Goal: Task Accomplishment & Management: Complete application form

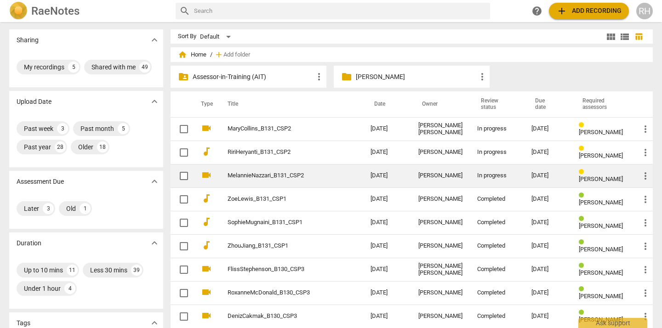
click at [433, 178] on div "[PERSON_NAME]" at bounding box center [441, 175] width 44 height 7
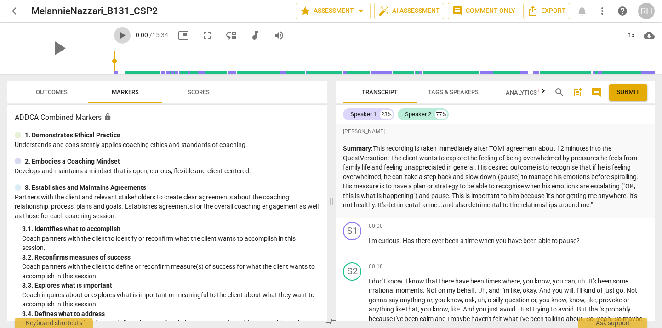
click at [117, 34] on span "play_arrow" at bounding box center [122, 35] width 11 height 11
click at [351, 245] on span "pause" at bounding box center [352, 246] width 11 height 11
type input "8"
click at [596, 227] on div "+" at bounding box center [597, 226] width 9 height 9
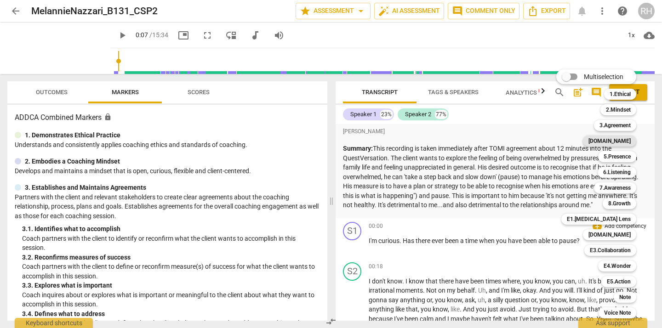
click at [616, 142] on b "[DOMAIN_NAME]" at bounding box center [610, 141] width 42 height 11
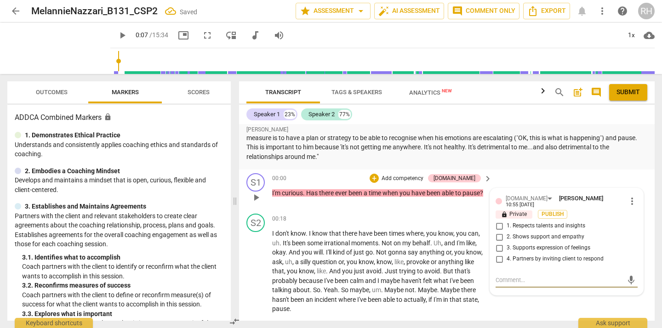
scroll to position [40, 0]
click at [499, 227] on input "1. Respects talents and insights" at bounding box center [499, 225] width 15 height 11
checkbox input "true"
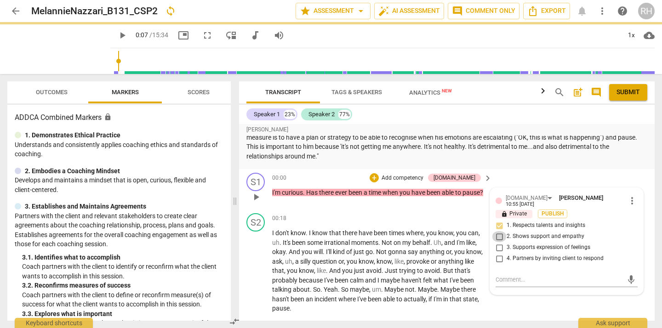
click at [499, 237] on input "2. Shows support and empathy" at bounding box center [499, 236] width 15 height 11
checkbox input "true"
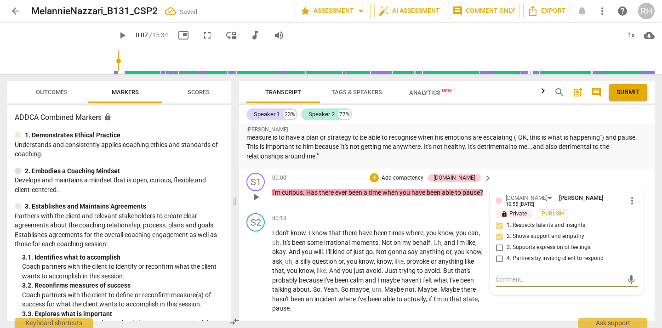
click at [502, 280] on textarea at bounding box center [559, 279] width 127 height 9
type textarea "G"
type textarea "Gr"
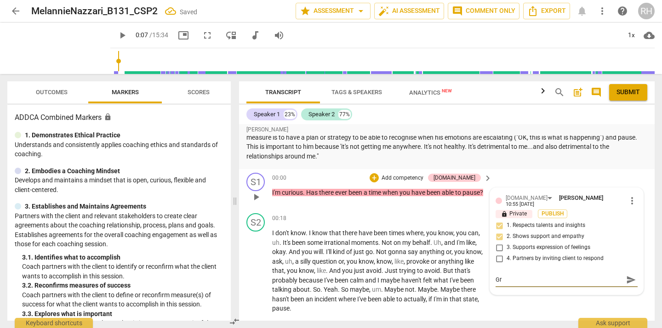
type textarea "Gre"
type textarea "Grea"
type textarea "Great"
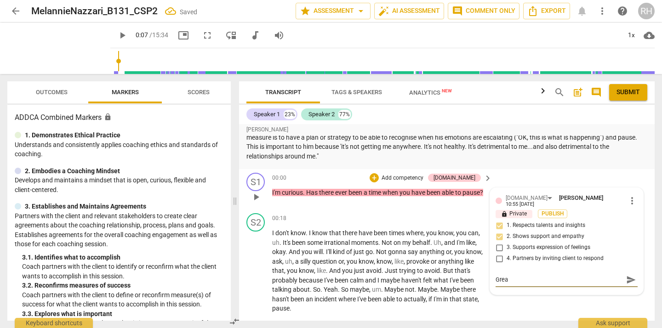
type textarea "Great"
type textarea "Great s"
type textarea "Great sh"
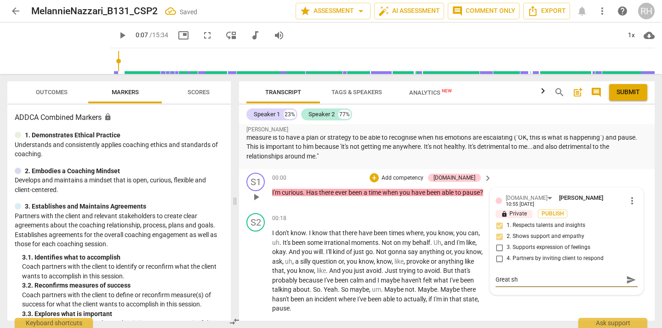
type textarea "Great sho"
type textarea "Great shor"
type textarea "Great short"
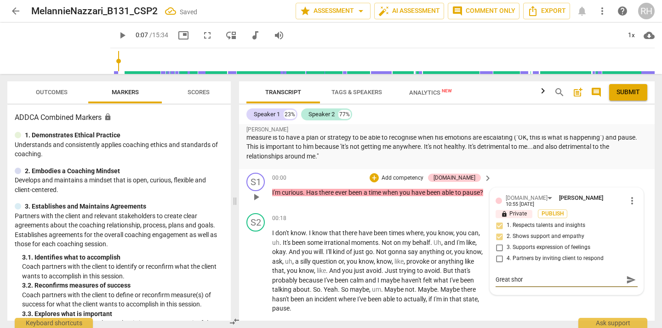
type textarea "Great short"
type textarea "Great short q"
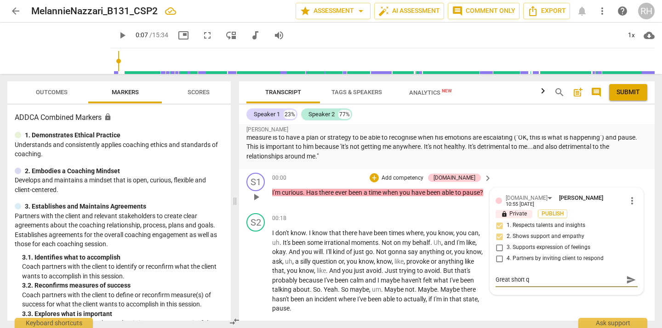
type textarea "Great short qu"
type textarea "Great short que"
type textarea "Great short ques"
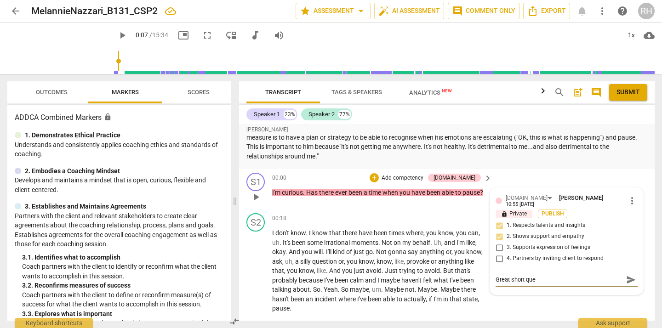
type textarea "Great short ques"
type textarea "Great short que"
type textarea "Great short qu"
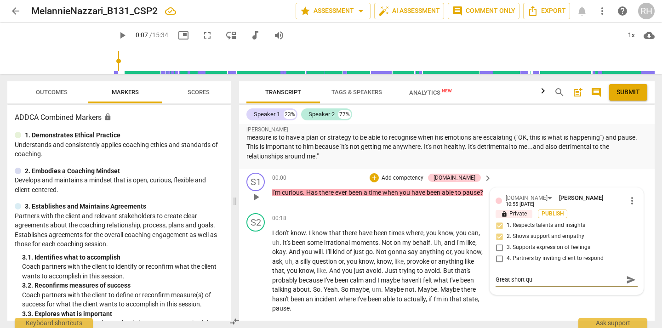
type textarea "Great short q"
type textarea "Great short"
type textarea "Great short p"
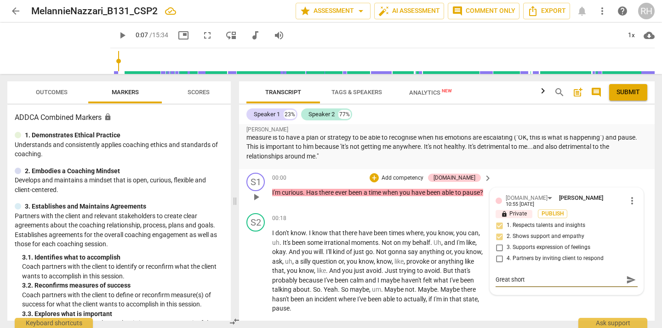
type textarea "Great short p"
type textarea "Great short po"
type textarea "Great short pow"
type textarea "Great short [PERSON_NAME]"
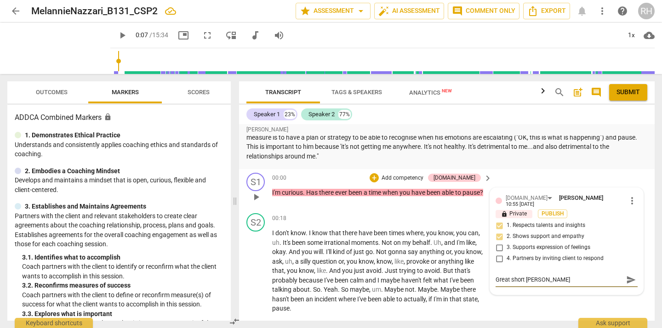
type textarea "Great short power"
type textarea "Great short powerf"
type textarea "Great short powerfu"
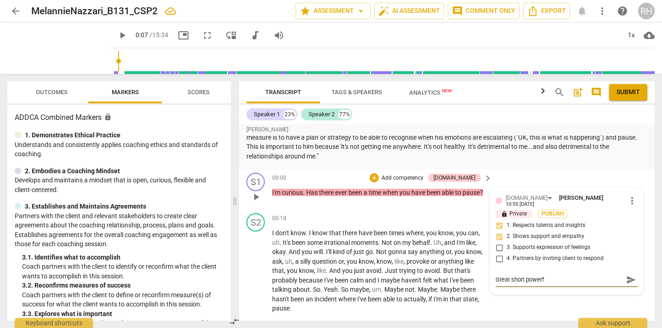
type textarea "Great short powerfu"
type textarea "Great short powerful"
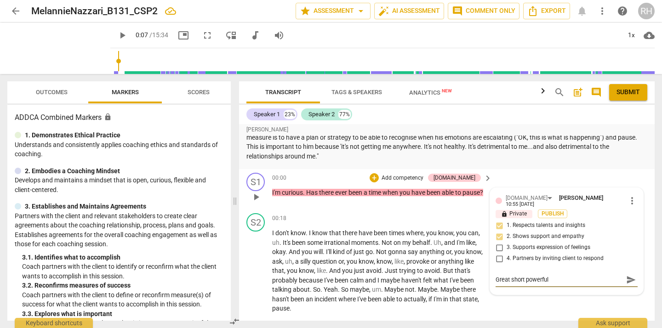
type textarea "Great short powerful q"
type textarea "Great short powerful qu"
type textarea "Great short powerful que"
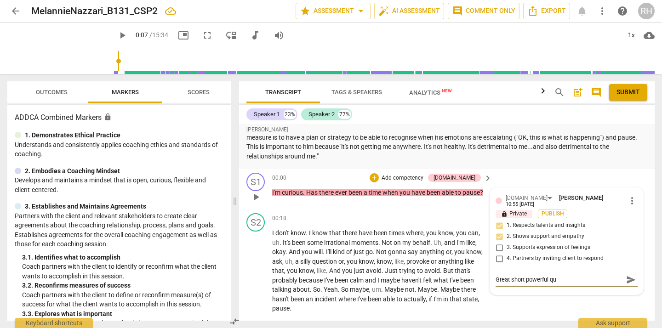
type textarea "Great short powerful que"
type textarea "Great short powerful ques"
type textarea "Great short powerful quest"
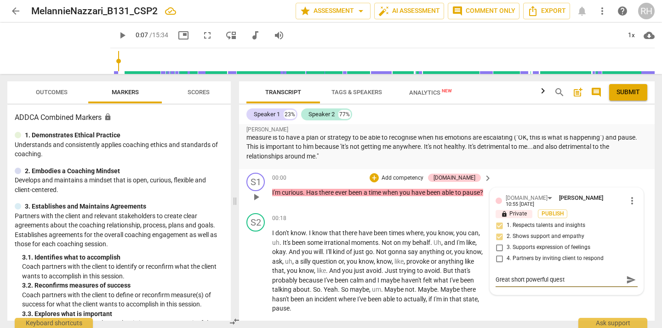
type textarea "Great short powerful questi"
type textarea "Great short powerful questio"
type textarea "Great short powerful question"
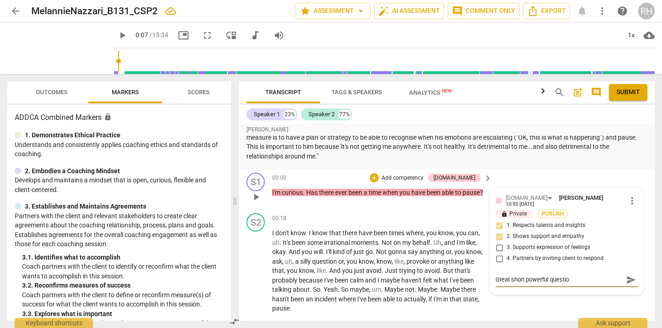
type textarea "Great short powerful question"
type textarea "Great short powerful question."
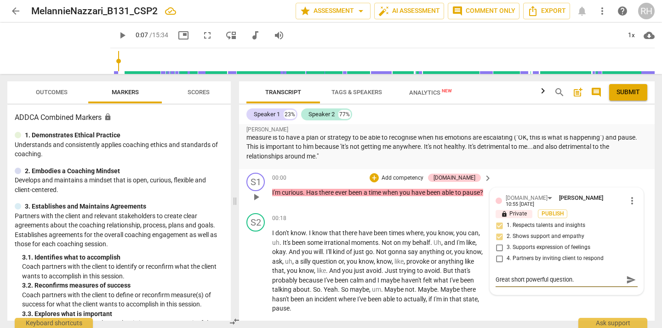
type textarea "Great short powerful question."
type textarea "Great short powerful question. C"
type textarea "Great short powerful question. Cl"
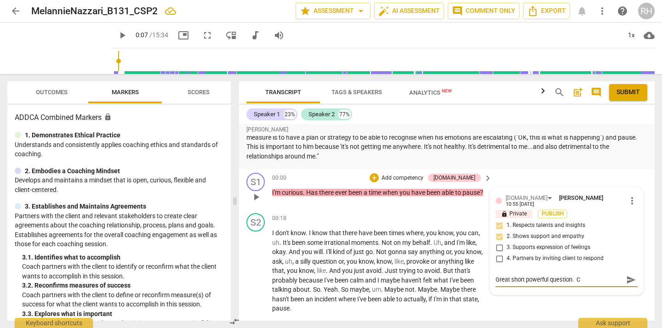
type textarea "Great short powerful question. Cl"
type textarea "Great short powerful question. Cle"
type textarea "Great short powerful question. Clea"
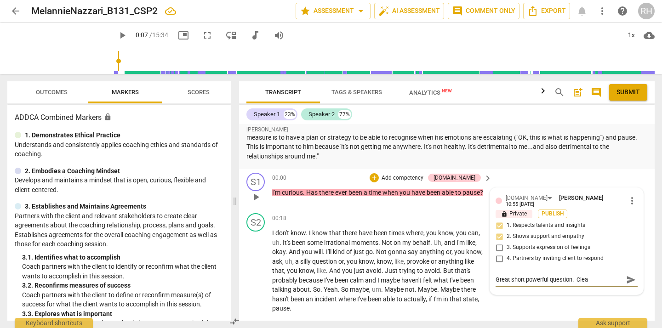
type textarea "Great short powerful question. Cle"
type textarea "Great short powerful question. Cl"
type textarea "Great short powerful question. C"
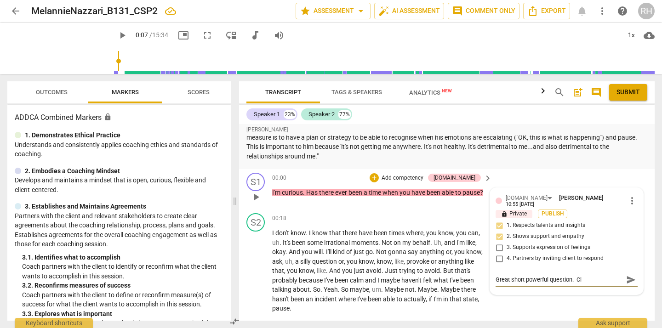
type textarea "Great short powerful question. C"
type textarea "Great short powerful question."
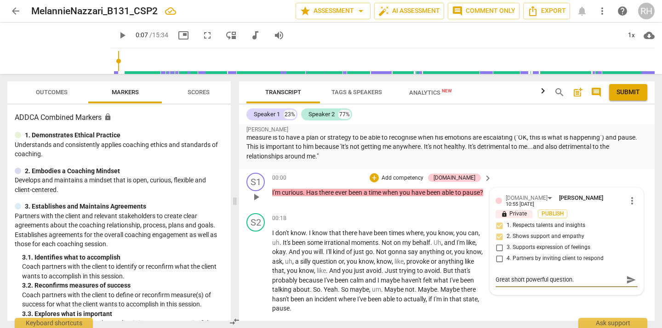
type textarea "Great short powerful question."
type textarea "Great short powerful question"
type textarea "Great short powerful question-"
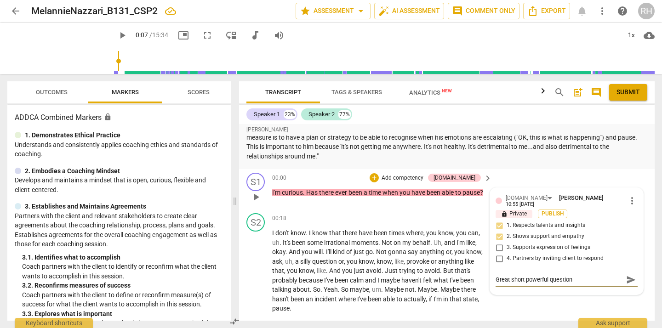
type textarea "Great short powerful question-"
type textarea "Great short powerful question--"
type textarea "Great short powerful question--d"
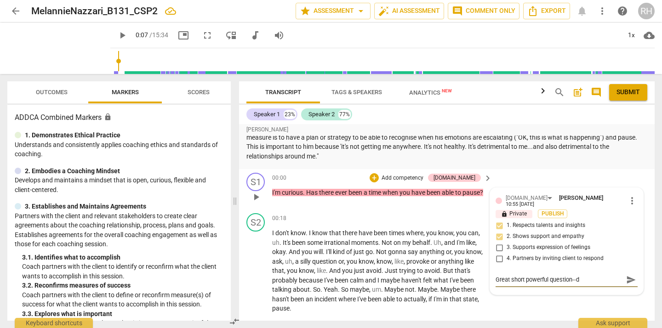
type textarea "Great short powerful question--de"
type textarea "Great short powerful question--dei"
type textarea "Great short powerful question--[PERSON_NAME]"
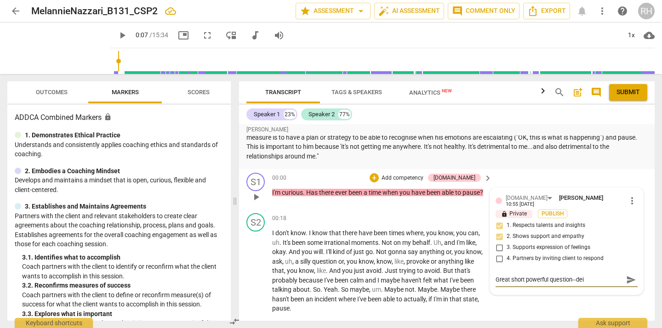
type textarea "Great short powerful question--[PERSON_NAME]"
type textarea "Great short powerful question--deisg"
type textarea "Great short powerful question--deisgn"
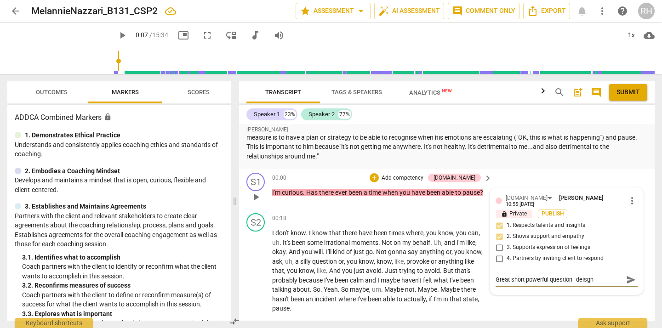
type textarea "Great short powerful question--deisgne"
type textarea "Great short powerful question--deisgned"
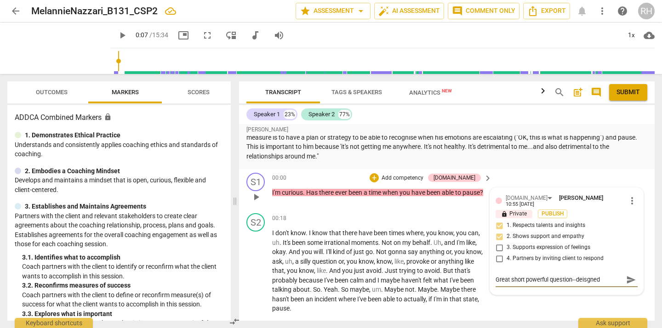
type textarea "Great short powerful question--deisgned"
type textarea "Great short powerful question--deisgne"
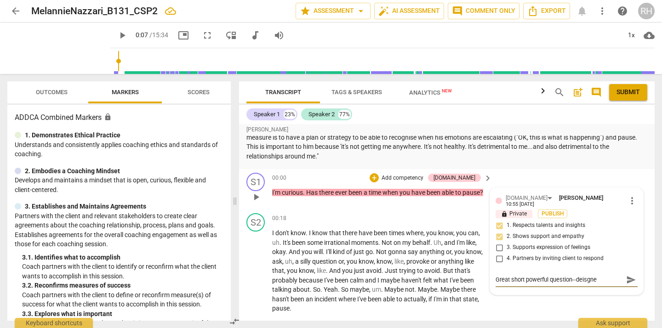
type textarea "Great short powerful question--deisgn"
type textarea "Great short powerful question--deisg"
type textarea "Great short powerful question--[PERSON_NAME]"
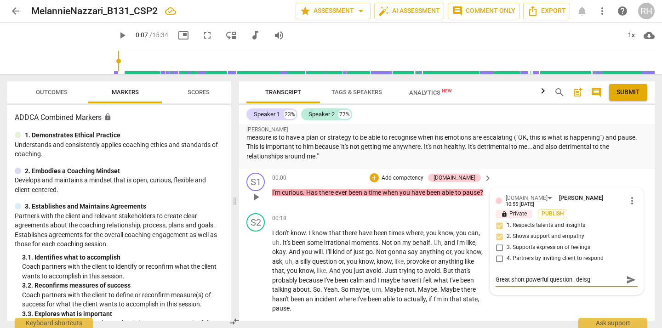
type textarea "Great short powerful question--[PERSON_NAME]"
type textarea "Great short powerful question--dei"
type textarea "Great short powerful question--de"
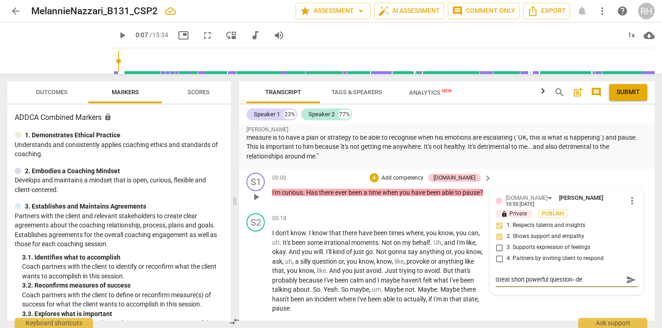
type textarea "Great short powerful question--des"
type textarea "Great short powerful question--desi"
type textarea "Great short powerful question--desig"
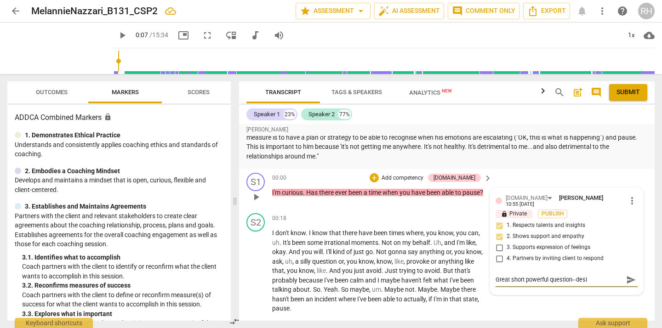
type textarea "Great short powerful question--desig"
type textarea "Great short powerful question--design"
type textarea "Great short powerful question--designe"
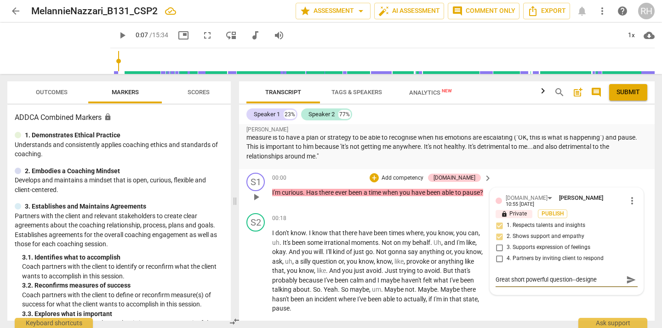
type textarea "Great short powerful question--designed"
type textarea "Great short powerful question--designed f"
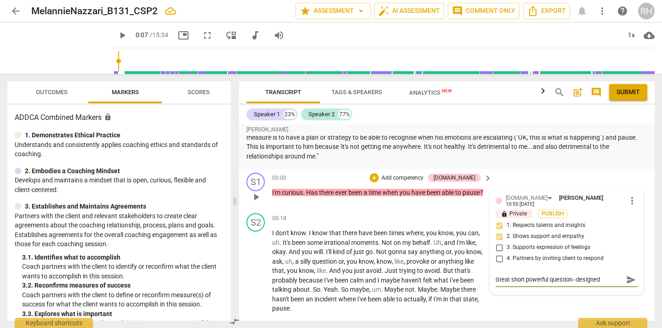
type textarea "Great short powerful question--designed f"
type textarea "Great short powerful question--designed fo"
type textarea "Great short powerful question--designed for"
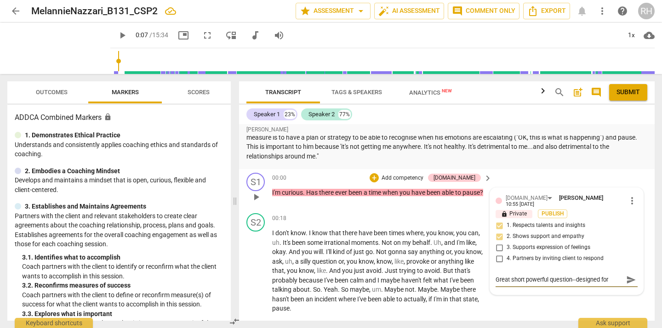
type textarea "Great short powerful question--designed for c"
type textarea "Great short powerful question--designed for cl"
type textarea "Great short powerful question--designed for cla"
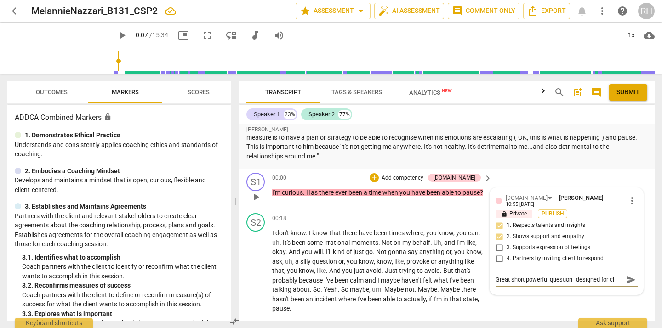
type textarea "Great short powerful question--designed for cla"
type textarea "Great short powerful question--designed for clar"
type textarea "Great short powerful question--designed for clari"
type textarea "Great short powerful question--designed for clarit"
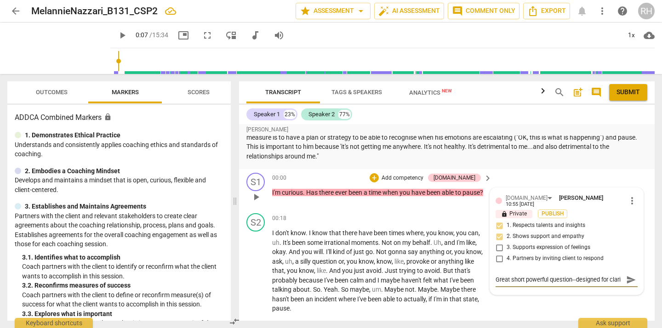
type textarea "Great short powerful question--designed for clarit"
type textarea "Great short powerful question--designed for clarity"
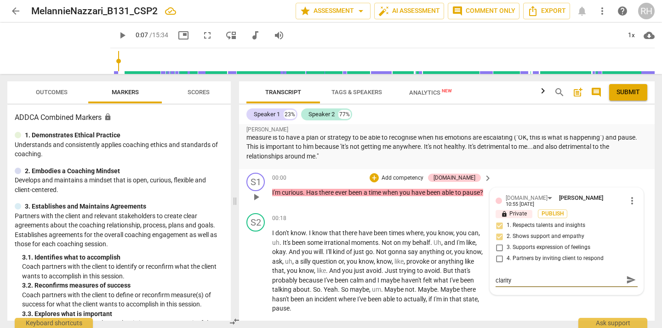
type textarea "Great short powerful question--designed for clarity a"
type textarea "Great short powerful question--designed for clarity an"
type textarea "Great short powerful question--designed for clarity and"
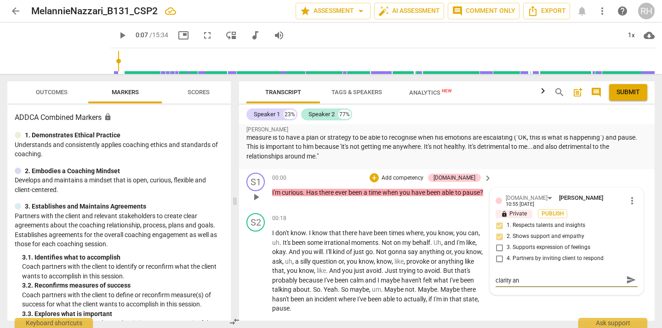
type textarea "Great short powerful question--designed for clarity and"
type textarea "Great short powerful question--designed for clarity and t"
type textarea "Great short powerful question--designed for clarity and to"
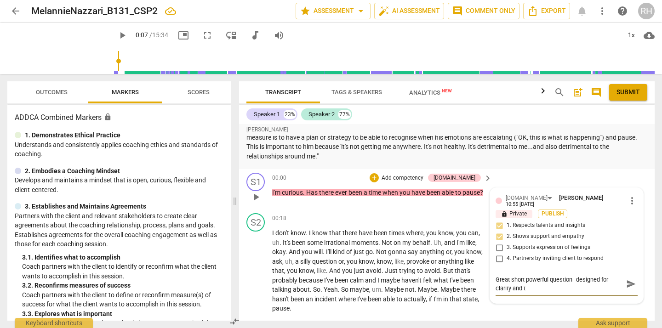
type textarea "Great short powerful question--designed for clarity and to"
type textarea "Great short powerful question--designed for clarity and to m"
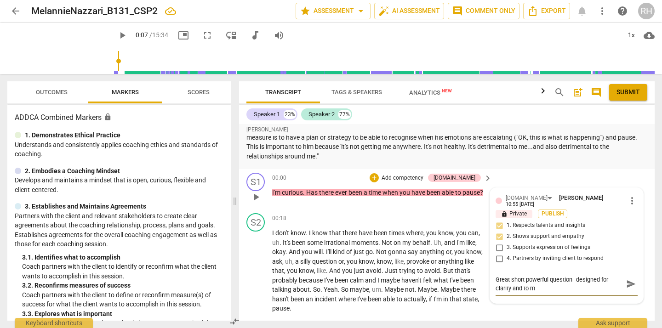
type textarea "Great short powerful question--designed for clarity and to mo"
type textarea "Great short powerful question--designed for clarity and to mov"
type textarea "Great short powerful question--designed for clarity and to move"
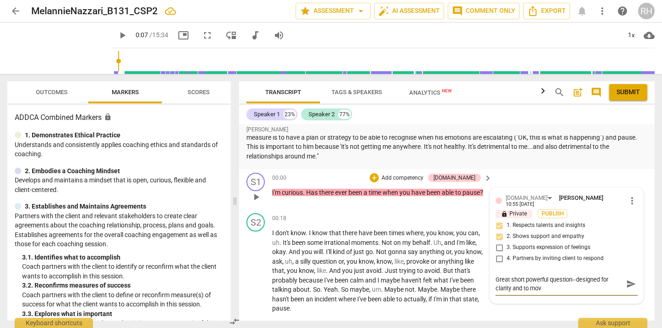
type textarea "Great short powerful question--designed for clarity and to move"
type textarea "Great short powerful question--designed for clarity and to move t"
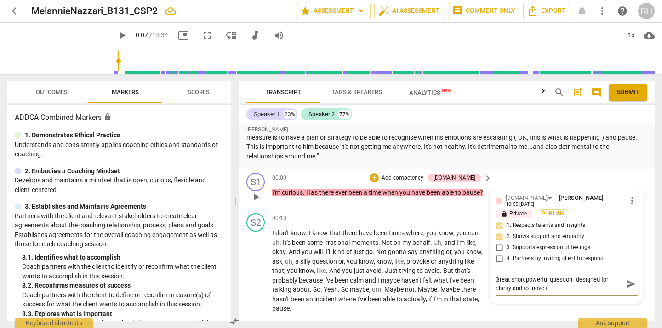
type textarea "Great short powerful question--designed for clarity and to move th"
type textarea "Great short powerful question--designed for clarity and to move the"
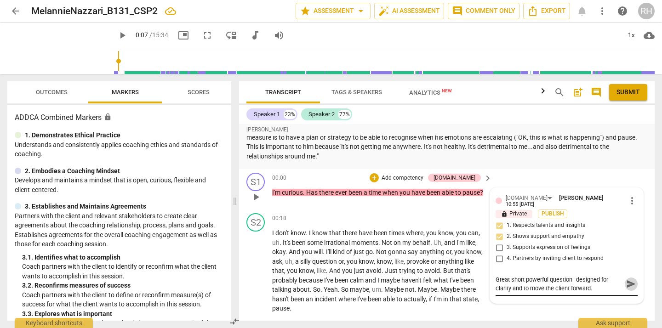
click at [631, 285] on span "send" at bounding box center [631, 284] width 10 height 10
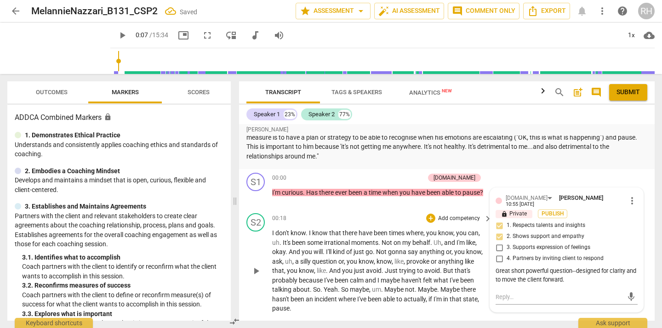
click at [255, 271] on span "play_arrow" at bounding box center [256, 271] width 11 height 11
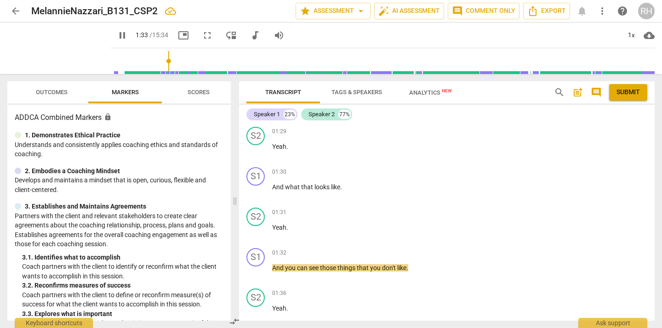
scroll to position [276, 0]
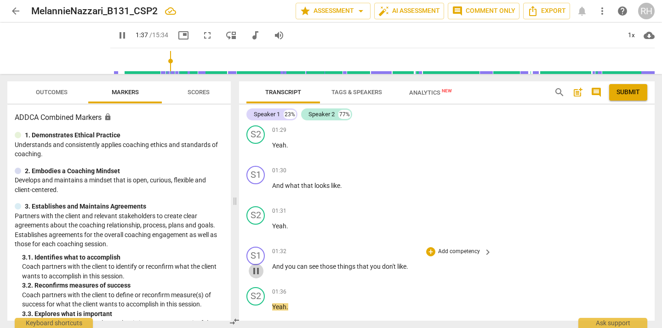
click at [256, 272] on span "pause" at bounding box center [256, 271] width 11 height 11
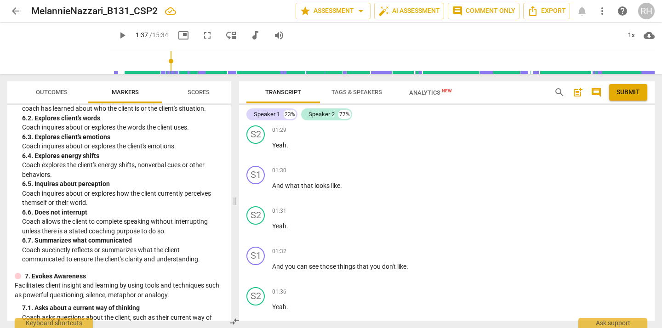
scroll to position [647, 0]
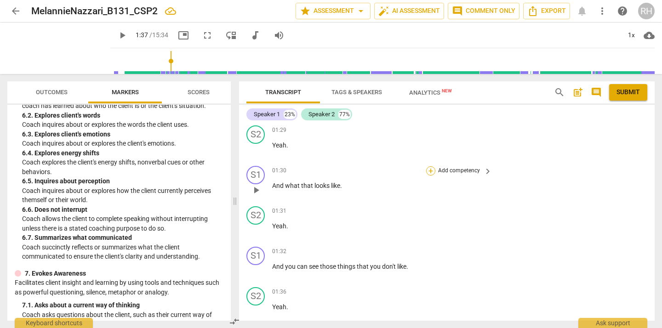
click at [429, 172] on div "+" at bounding box center [430, 170] width 9 height 9
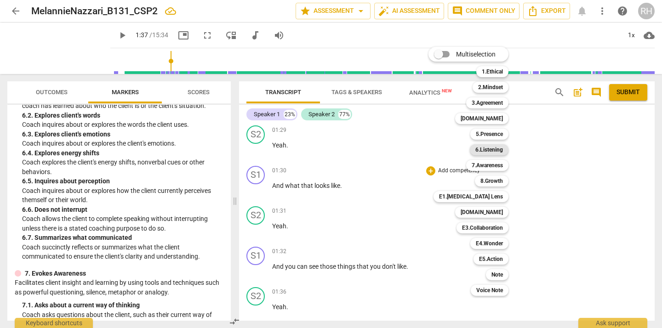
click at [492, 148] on b "6.Listening" at bounding box center [490, 149] width 28 height 11
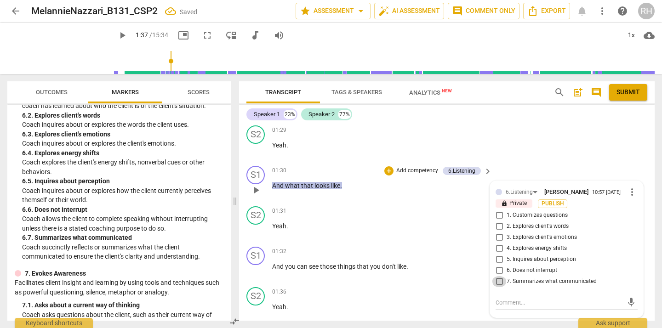
click at [497, 284] on input "7. Summarizes what communicated" at bounding box center [499, 281] width 15 height 11
click at [498, 275] on input "6. Does not interrupt" at bounding box center [499, 270] width 15 height 11
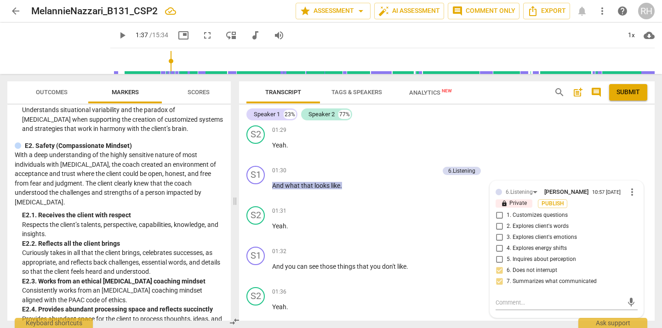
scroll to position [1789, 0]
click at [389, 170] on div "+" at bounding box center [388, 170] width 9 height 9
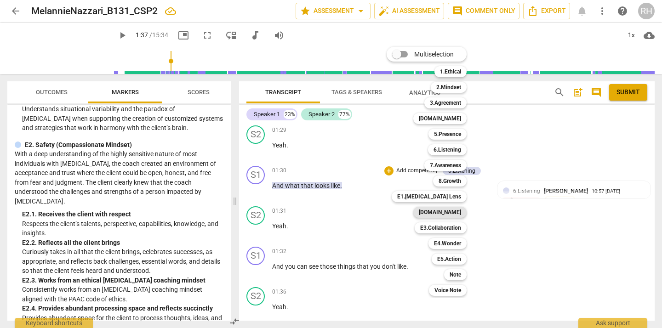
click at [456, 212] on b "[DOMAIN_NAME]" at bounding box center [440, 212] width 42 height 11
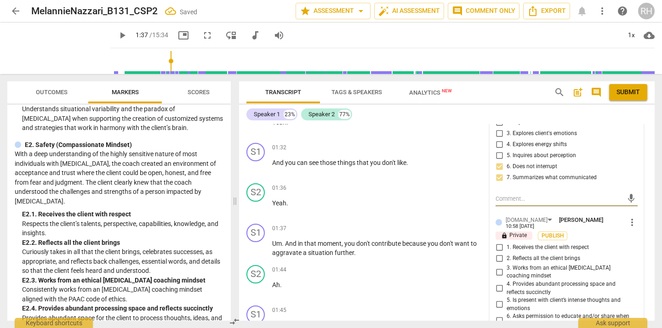
scroll to position [392, 0]
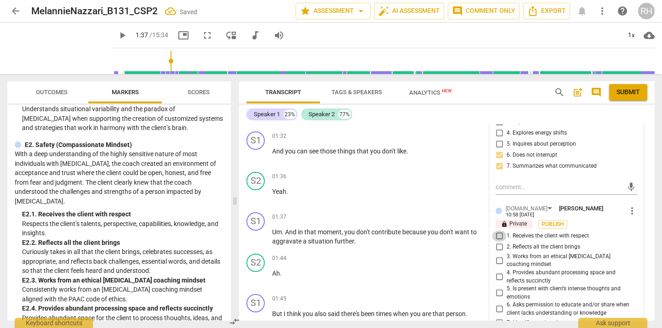
click at [498, 240] on input "1. Receives the client with respect" at bounding box center [499, 236] width 15 height 11
click at [499, 252] on input "2. Reflects all the client brings" at bounding box center [499, 247] width 15 height 11
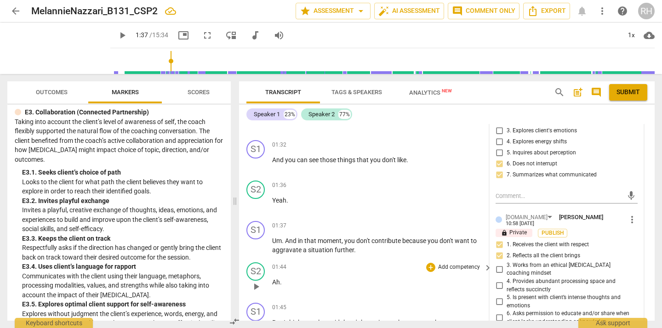
scroll to position [386, 0]
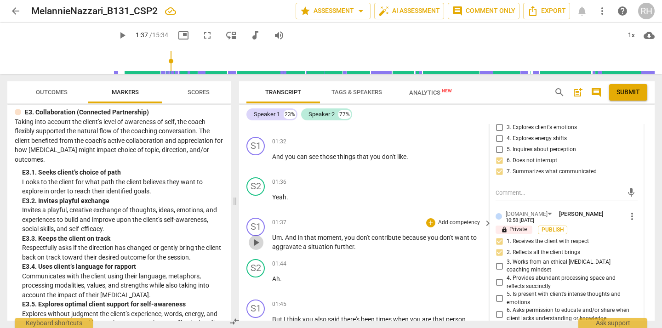
click at [257, 244] on span "play_arrow" at bounding box center [256, 242] width 11 height 11
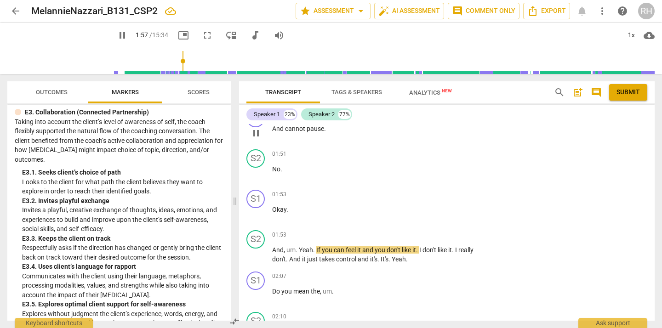
scroll to position [660, 0]
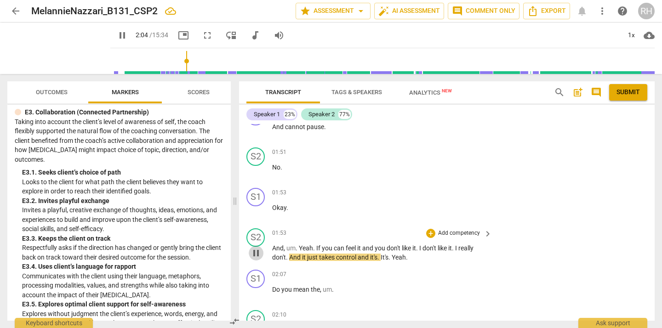
click at [257, 257] on span "pause" at bounding box center [256, 253] width 11 height 11
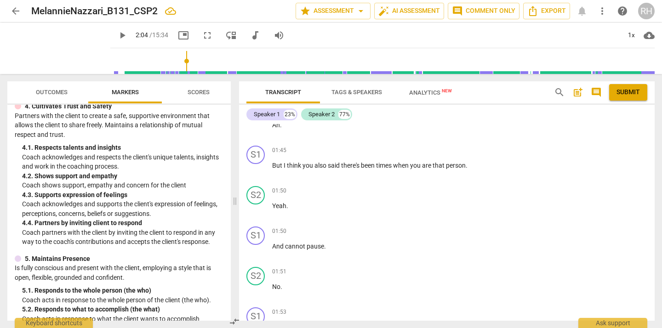
scroll to position [285, 0]
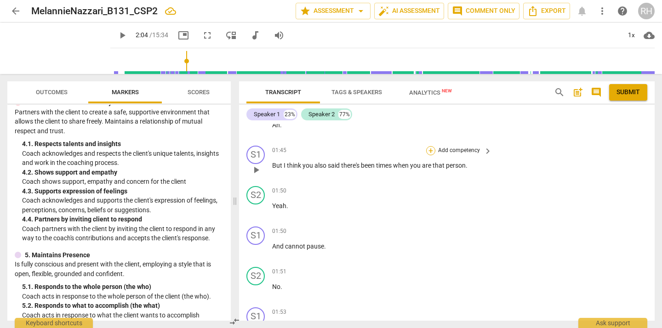
click at [429, 149] on div "+" at bounding box center [430, 150] width 9 height 9
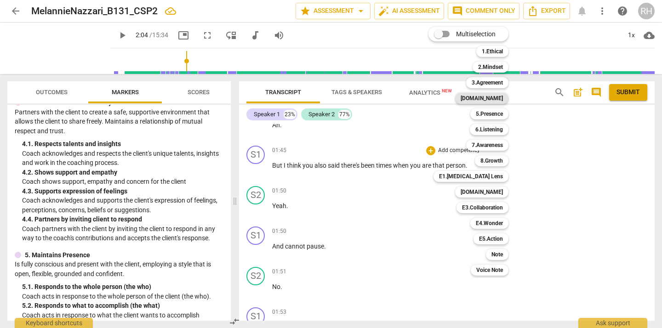
click at [496, 97] on b "[DOMAIN_NAME]" at bounding box center [482, 98] width 42 height 11
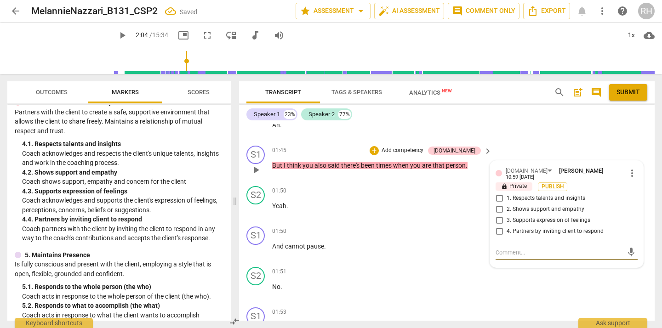
click at [498, 221] on input "3. Supports expression of feelings" at bounding box center [499, 220] width 15 height 11
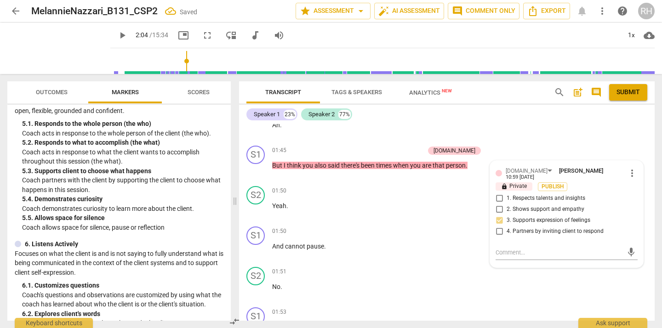
scroll to position [447, 0]
click at [379, 150] on div "+" at bounding box center [374, 150] width 9 height 9
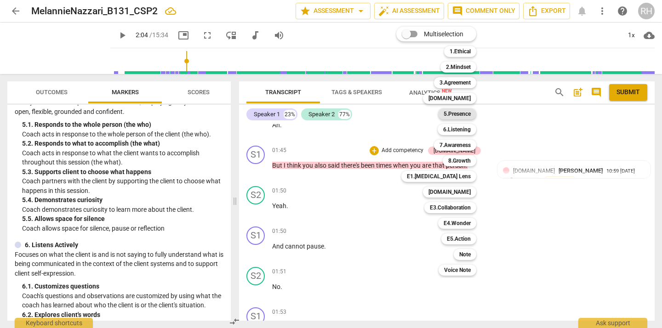
click at [464, 113] on b "5.Presence" at bounding box center [457, 114] width 27 height 11
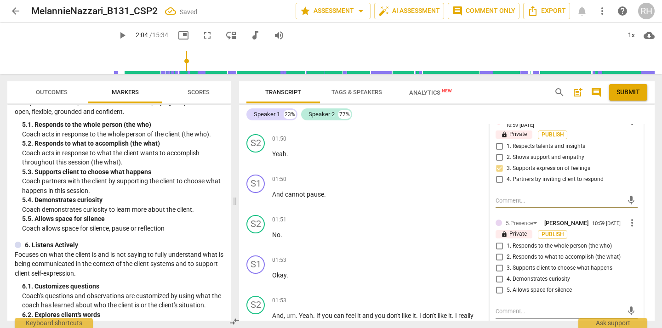
scroll to position [593, 0]
click at [500, 251] on input "1. Responds to the whole person (the who)" at bounding box center [499, 245] width 15 height 11
click at [499, 262] on input "2. Responds to what to accomplish (the what)" at bounding box center [499, 256] width 15 height 11
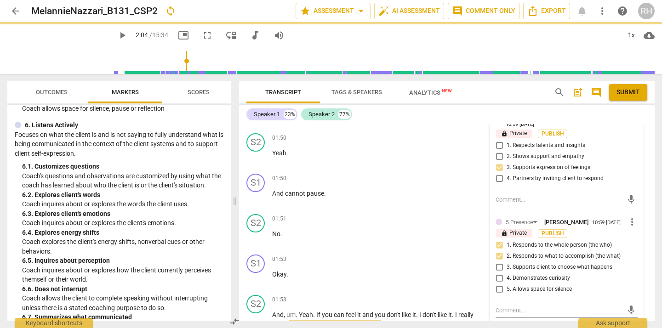
scroll to position [568, 0]
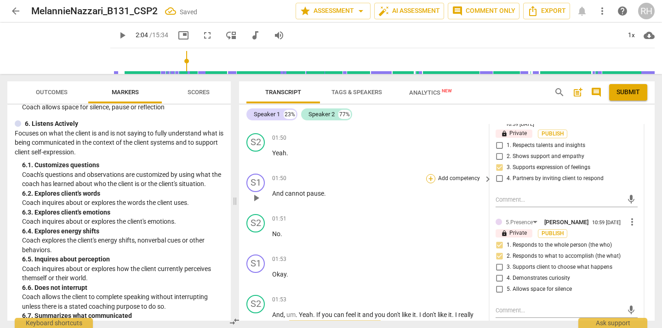
click at [430, 181] on div "+" at bounding box center [430, 178] width 9 height 9
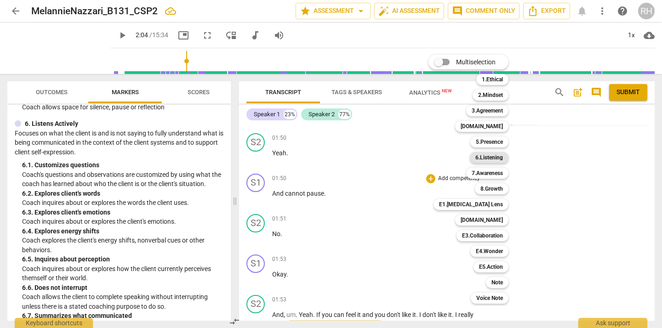
click at [495, 155] on b "6.Listening" at bounding box center [490, 157] width 28 height 11
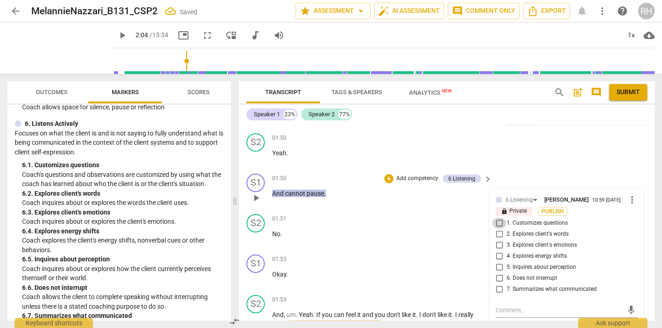
click at [499, 228] on input "1. Customizes questions" at bounding box center [499, 223] width 15 height 11
click at [501, 248] on input "3. Explores client's emotions" at bounding box center [499, 245] width 15 height 11
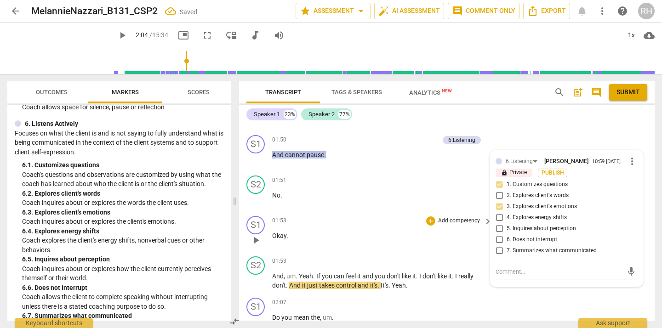
scroll to position [634, 0]
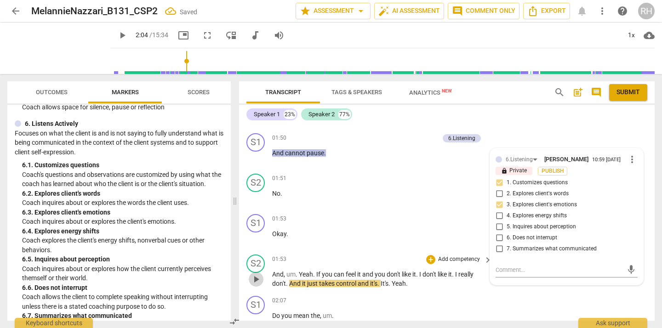
click at [258, 281] on span "play_arrow" at bounding box center [256, 279] width 11 height 11
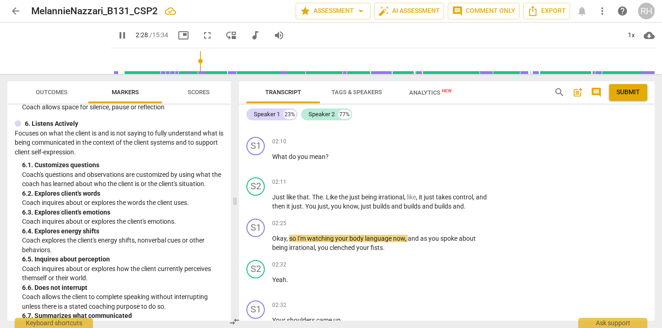
scroll to position [877, 0]
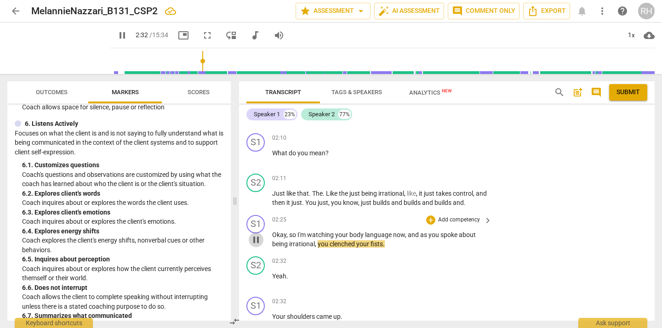
click at [256, 242] on span "pause" at bounding box center [256, 240] width 11 height 11
click at [429, 220] on div "+" at bounding box center [430, 220] width 9 height 9
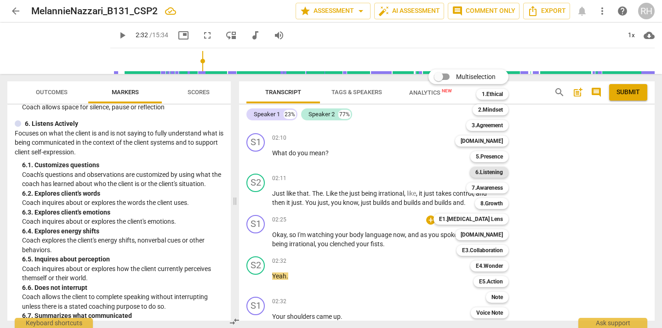
click at [492, 173] on b "6.Listening" at bounding box center [490, 172] width 28 height 11
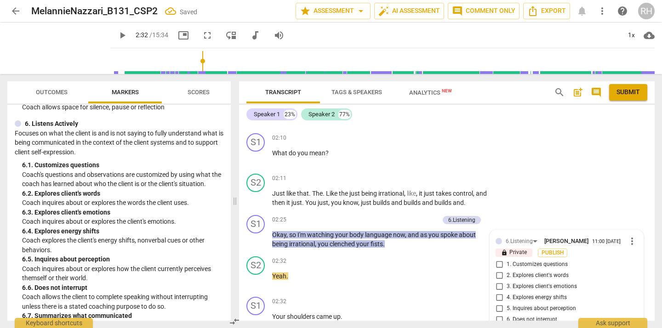
scroll to position [1011, 0]
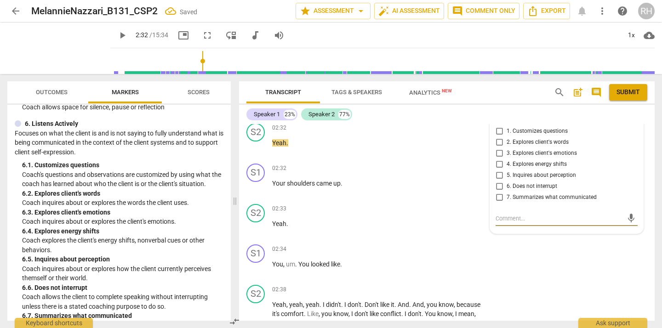
click at [502, 157] on input "3. Explores client's emotions" at bounding box center [499, 153] width 15 height 11
click at [498, 167] on input "4. Explores energy shifts" at bounding box center [499, 164] width 15 height 11
click at [501, 223] on textarea at bounding box center [559, 218] width 127 height 9
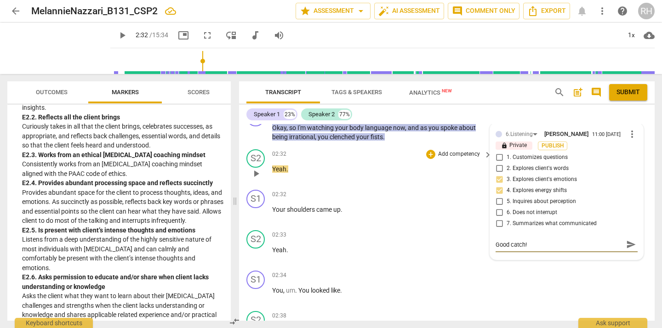
scroll to position [984, 0]
click at [430, 196] on div "+" at bounding box center [430, 195] width 9 height 9
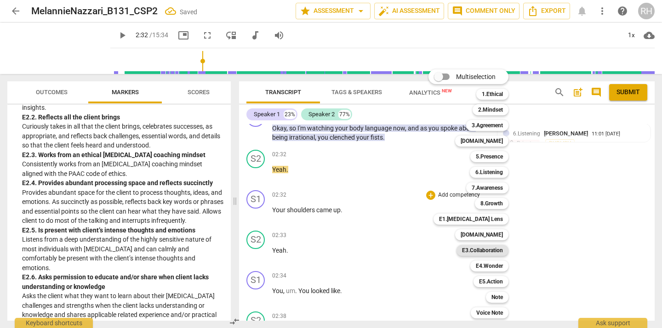
click at [494, 252] on b "E3.Collaboration" at bounding box center [482, 250] width 41 height 11
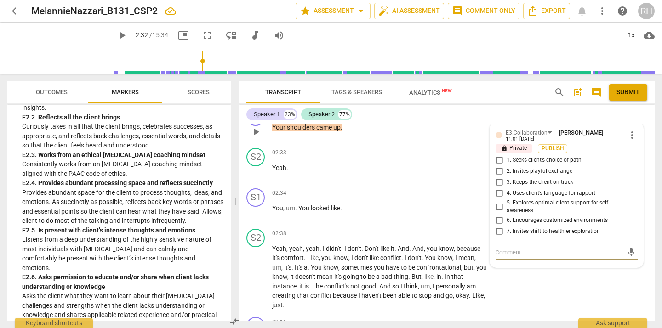
scroll to position [1064, 0]
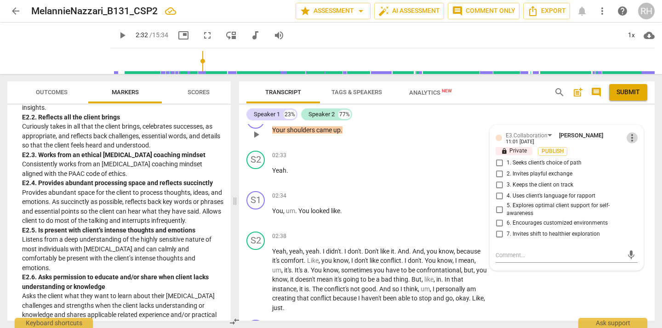
click at [629, 139] on span "more_vert" at bounding box center [632, 137] width 11 height 11
click at [633, 158] on li "Delete" at bounding box center [639, 155] width 32 height 17
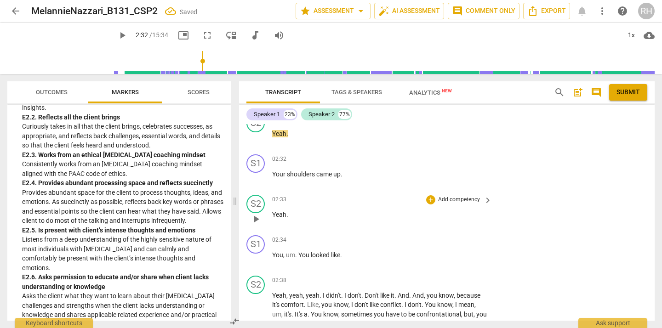
scroll to position [1017, 0]
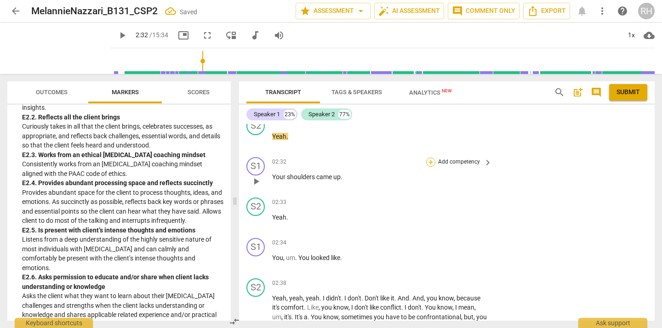
click at [431, 160] on div "+" at bounding box center [430, 162] width 9 height 9
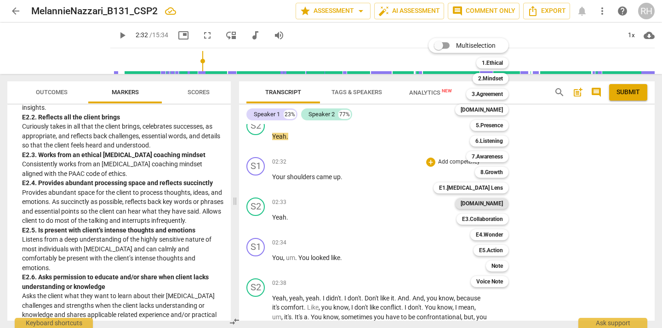
click at [495, 202] on b "[DOMAIN_NAME]" at bounding box center [482, 203] width 42 height 11
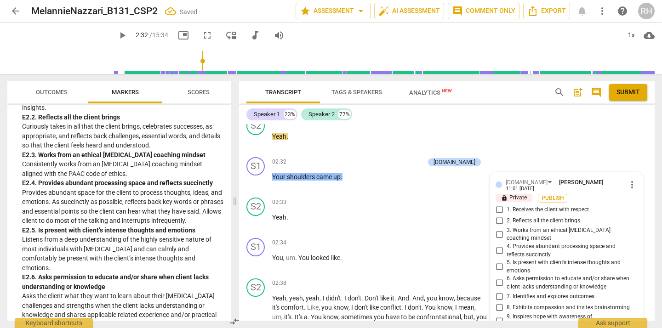
scroll to position [1130, 0]
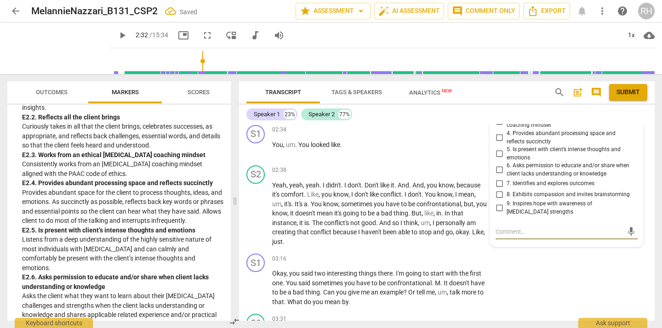
click at [497, 150] on input "5. Is present with client’s intense thoughts and emotions" at bounding box center [499, 154] width 15 height 11
click at [538, 256] on div "S1 play_arrow pause 03:16 + Add competency keyboard_arrow_right Okay , you said…" at bounding box center [447, 280] width 416 height 60
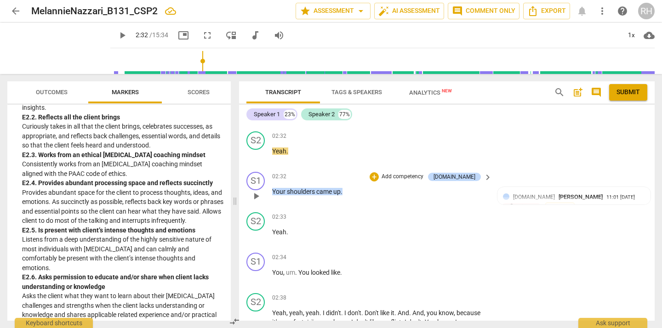
scroll to position [999, 0]
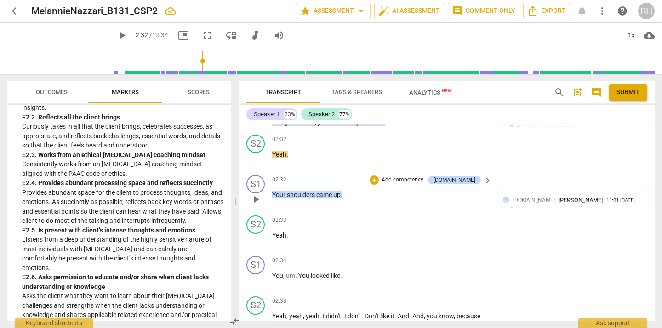
click at [253, 196] on span "play_arrow" at bounding box center [256, 199] width 11 height 11
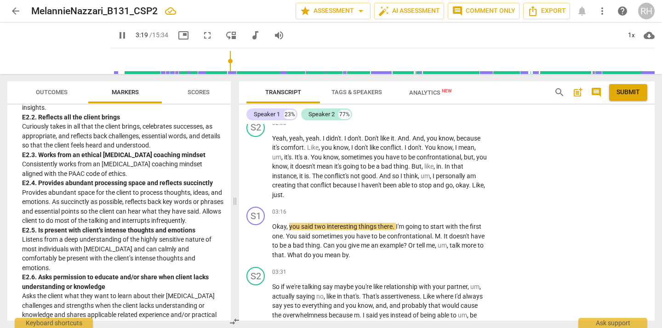
scroll to position [1183, 0]
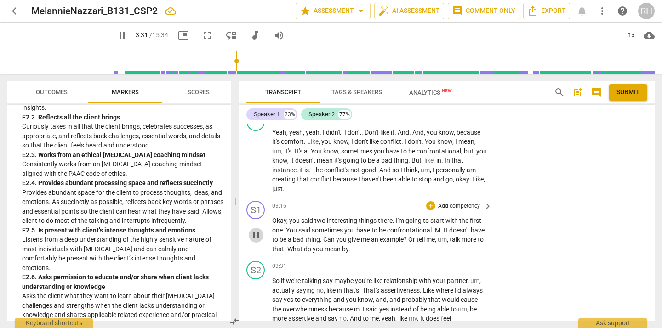
click at [254, 234] on span "pause" at bounding box center [256, 235] width 11 height 11
click at [432, 207] on div "+" at bounding box center [430, 205] width 9 height 9
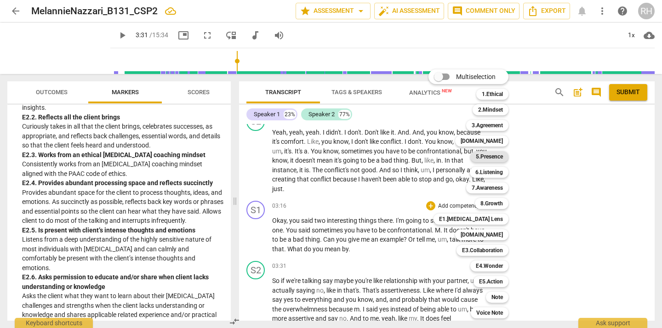
click at [501, 158] on b "5.Presence" at bounding box center [489, 156] width 27 height 11
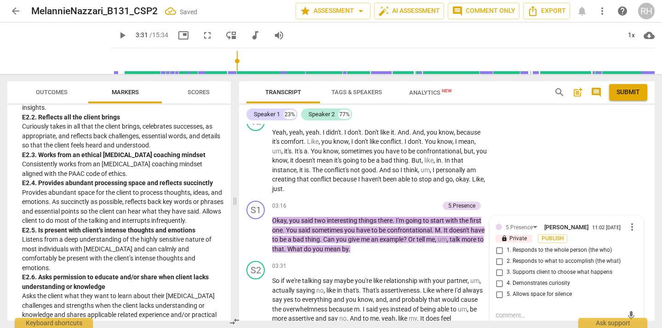
scroll to position [1186, 0]
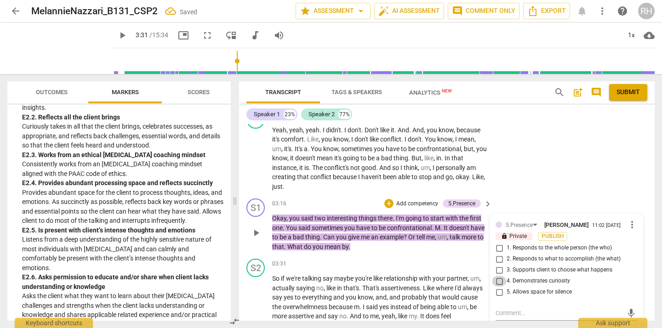
click at [501, 286] on input "4. Demonstrates curiosity" at bounding box center [499, 281] width 15 height 11
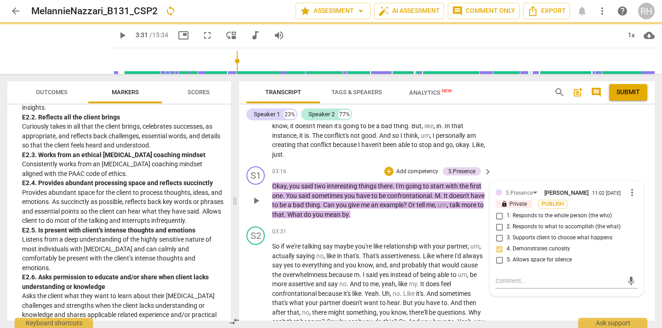
scroll to position [1219, 0]
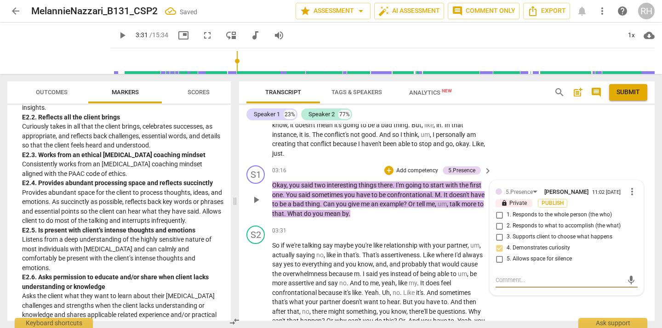
click at [501, 285] on textarea at bounding box center [559, 280] width 127 height 9
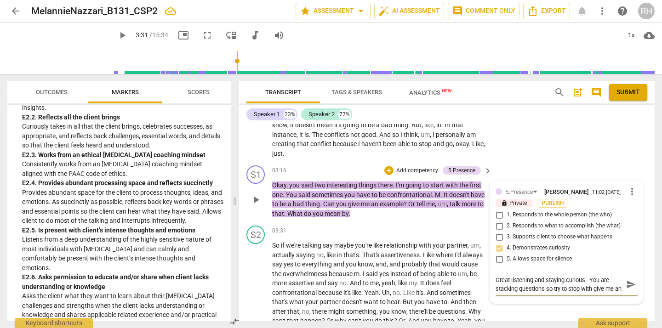
scroll to position [8, 0]
click at [631, 292] on span "send" at bounding box center [631, 289] width 10 height 10
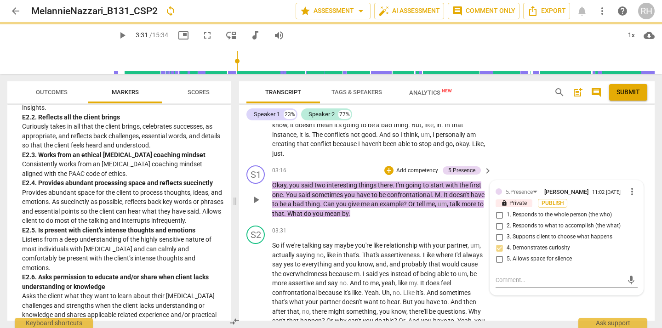
scroll to position [0, 0]
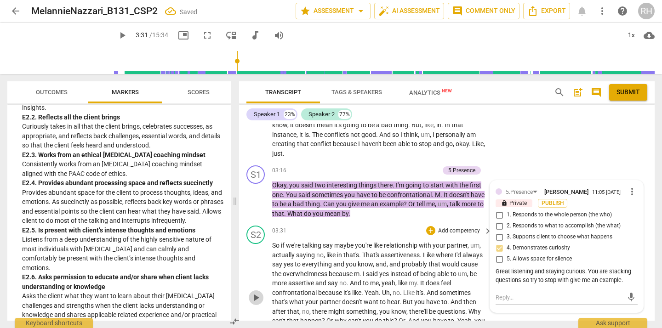
click at [256, 297] on span "play_arrow" at bounding box center [256, 297] width 11 height 11
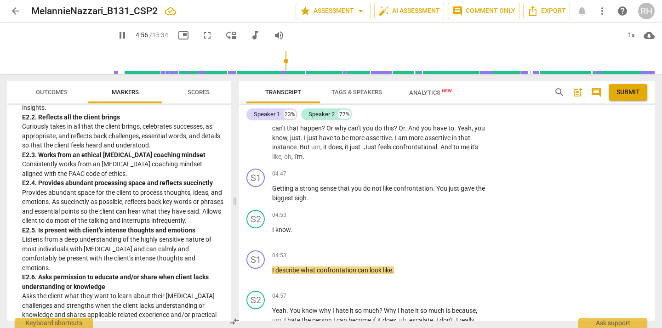
scroll to position [1407, 0]
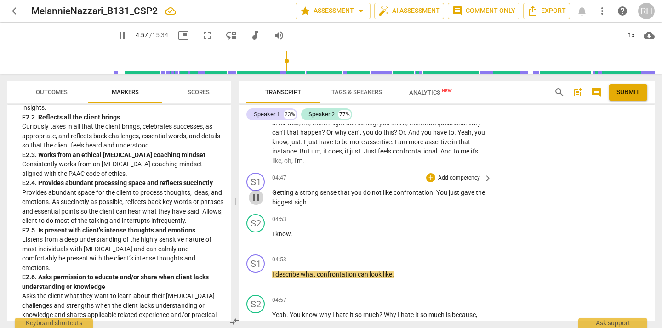
click at [254, 197] on span "pause" at bounding box center [256, 197] width 11 height 11
click at [430, 176] on div "+" at bounding box center [430, 177] width 9 height 9
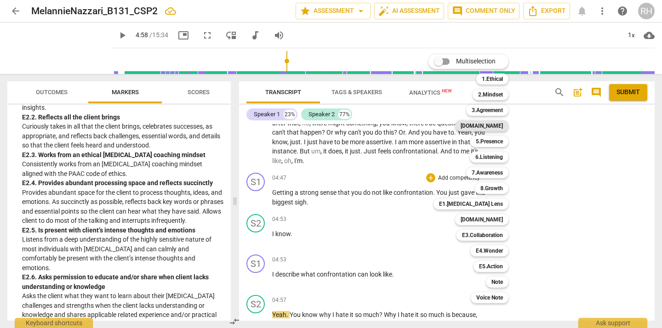
click at [501, 126] on b "[DOMAIN_NAME]" at bounding box center [482, 125] width 42 height 11
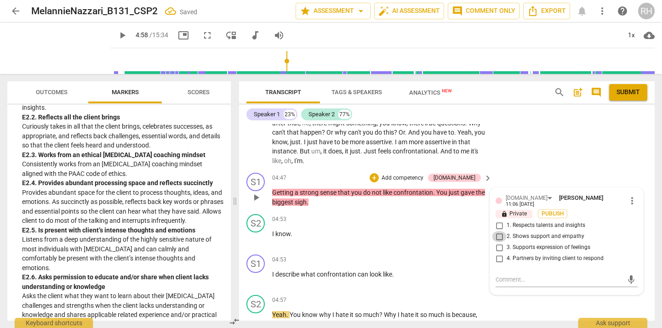
click at [498, 237] on input "2. Shows support and empathy" at bounding box center [499, 236] width 15 height 11
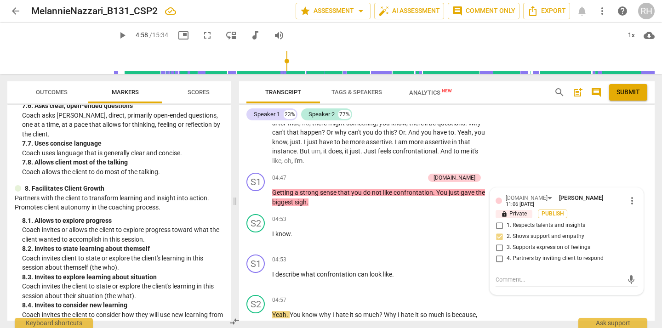
scroll to position [1018, 0]
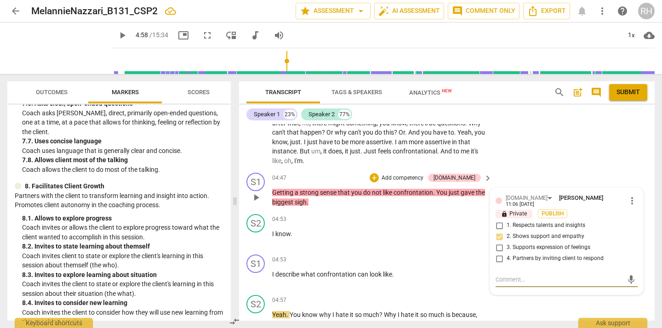
click at [510, 280] on textarea at bounding box center [559, 279] width 127 height 9
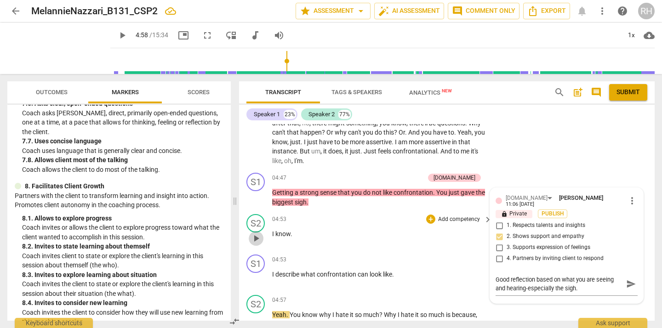
click at [256, 239] on span "play_arrow" at bounding box center [256, 238] width 11 height 11
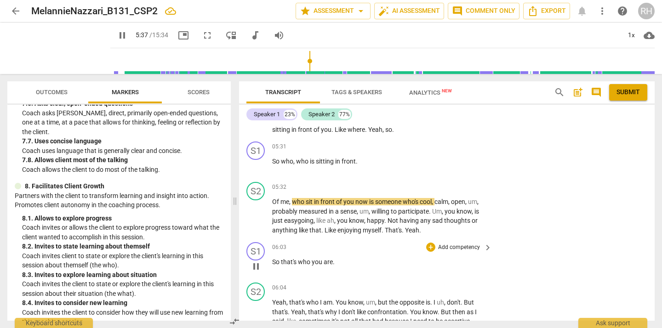
scroll to position [1620, 0]
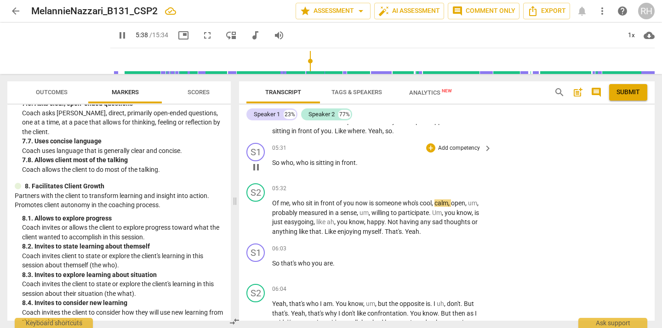
click at [258, 167] on span "pause" at bounding box center [256, 167] width 11 height 11
click at [429, 148] on div "+" at bounding box center [430, 147] width 9 height 9
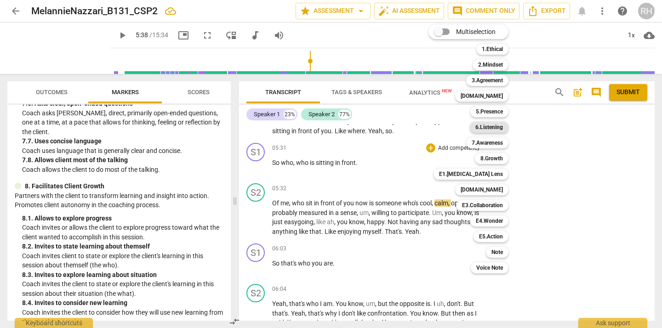
click at [487, 129] on b "6.Listening" at bounding box center [490, 127] width 28 height 11
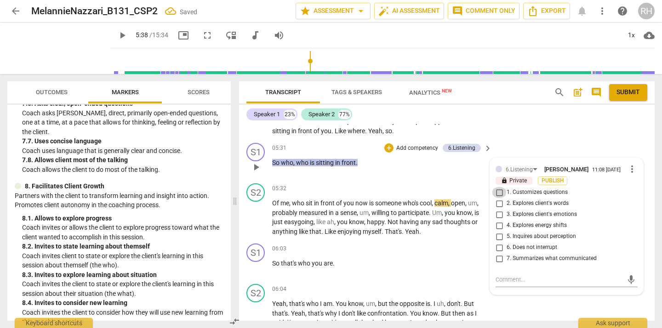
click at [497, 196] on input "1. Customizes questions" at bounding box center [499, 192] width 15 height 11
click at [499, 217] on input "3. Explores client's emotions" at bounding box center [499, 214] width 15 height 11
click at [499, 252] on input "6. Does not interrupt" at bounding box center [499, 247] width 15 height 11
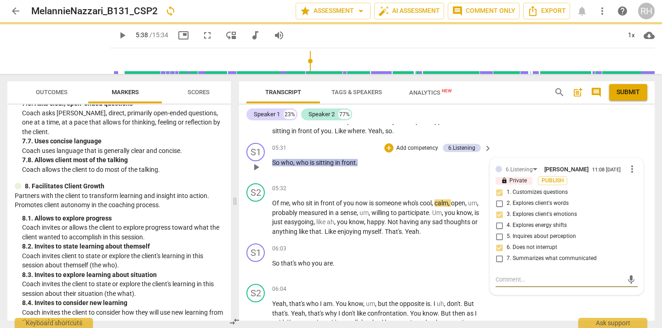
click at [503, 284] on textarea at bounding box center [559, 279] width 127 height 9
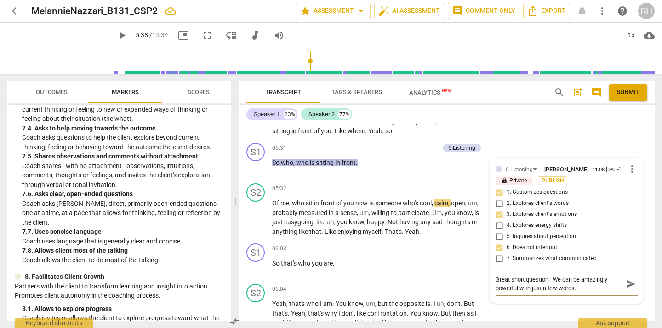
scroll to position [926, 0]
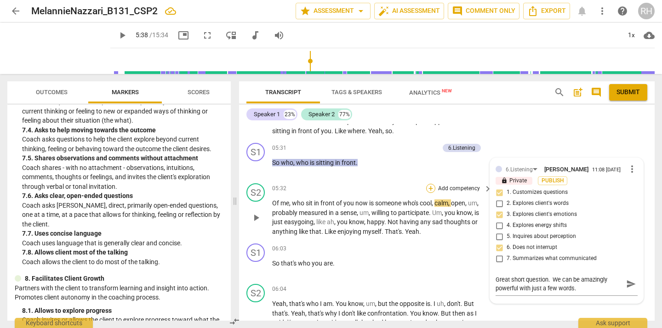
click at [430, 188] on div "+" at bounding box center [430, 188] width 9 height 9
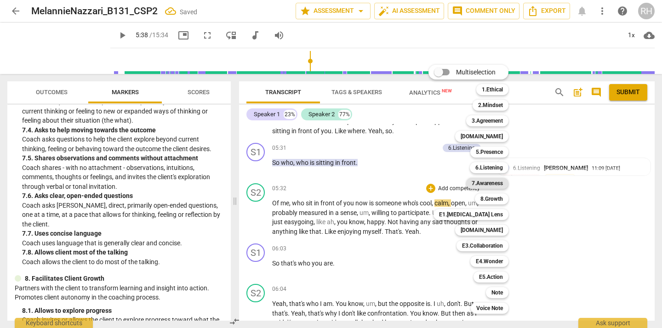
click at [491, 183] on b "7.Awareness" at bounding box center [487, 183] width 31 height 11
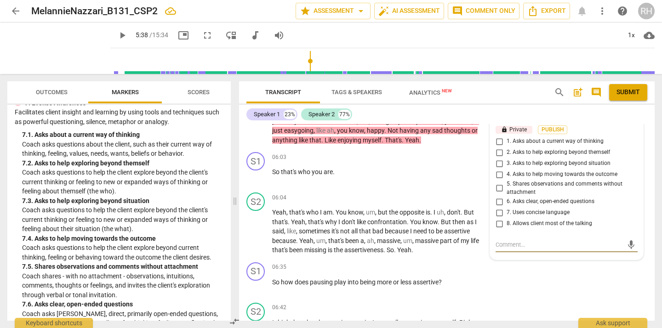
scroll to position [816, 0]
click at [500, 146] on input "1. Asks about a current way of thinking" at bounding box center [499, 141] width 15 height 11
click at [499, 193] on input "5. Shares observations and comments without attachment" at bounding box center [499, 188] width 15 height 11
click at [499, 194] on input "5. Shares observations and comments without attachment" at bounding box center [499, 188] width 15 height 11
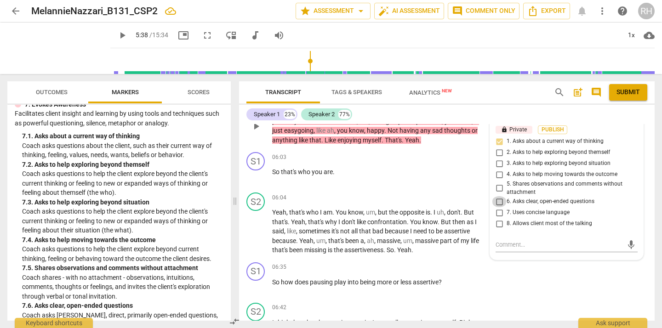
click at [499, 204] on input "6. Asks clear, open-ended questions" at bounding box center [499, 201] width 15 height 11
click at [499, 217] on input "7. Uses concise language" at bounding box center [499, 212] width 15 height 11
click at [499, 229] on input "8. Allows client most of the talking" at bounding box center [499, 223] width 15 height 11
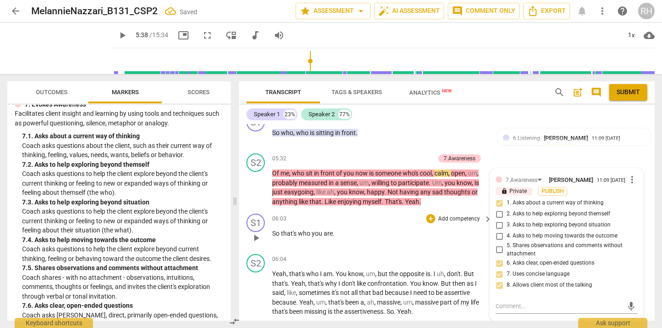
scroll to position [1644, 0]
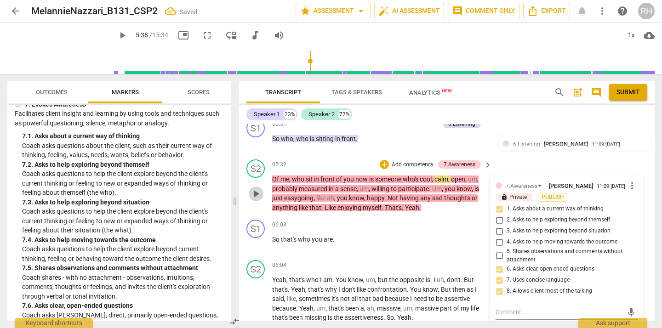
click at [256, 194] on span "play_arrow" at bounding box center [256, 194] width 11 height 11
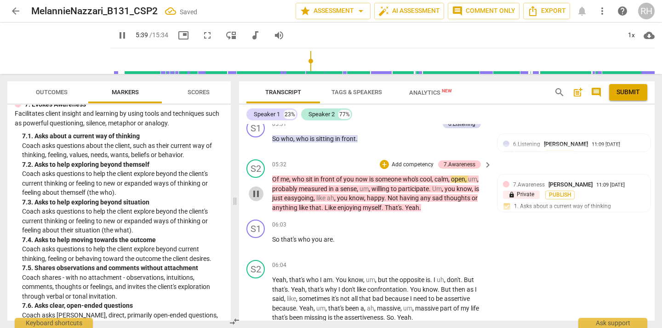
click at [256, 194] on span "pause" at bounding box center [256, 194] width 11 height 11
click at [255, 192] on span "play_arrow" at bounding box center [256, 194] width 11 height 11
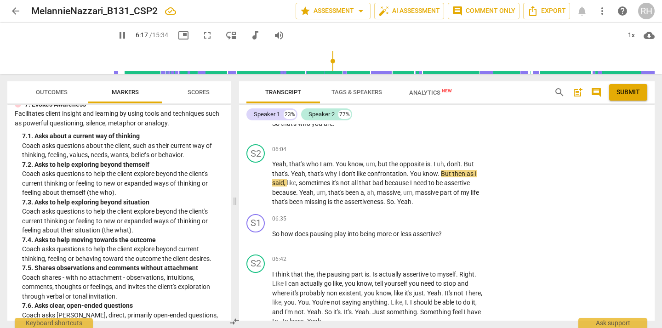
scroll to position [1759, 0]
click at [258, 239] on span "pause" at bounding box center [256, 239] width 11 height 11
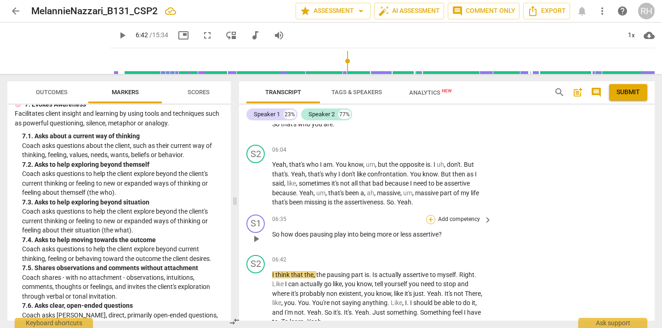
click at [429, 220] on div "+" at bounding box center [430, 219] width 9 height 9
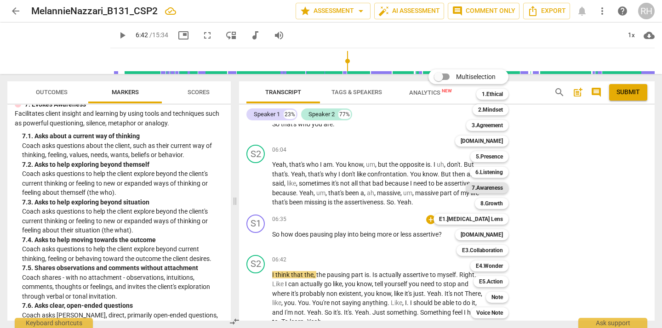
click at [482, 187] on b "7.Awareness" at bounding box center [487, 188] width 31 height 11
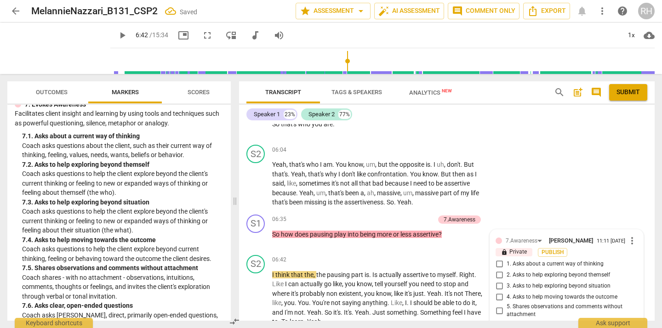
scroll to position [1908, 0]
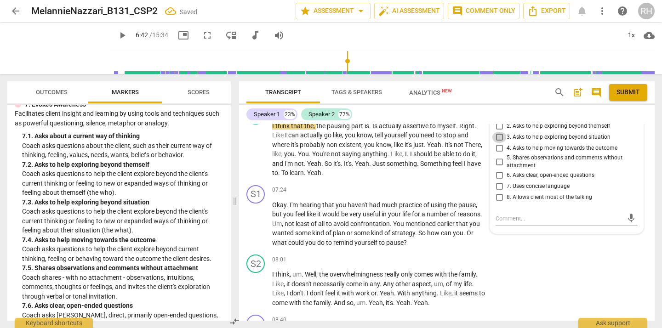
click at [501, 141] on input "3. Asks to help exploring beyond situation" at bounding box center [499, 137] width 15 height 11
click at [499, 178] on input "6. Asks clear, open-ended questions" at bounding box center [499, 175] width 15 height 11
click at [500, 189] on input "7. Uses concise language" at bounding box center [499, 186] width 15 height 11
click at [499, 201] on input "8. Allows client most of the talking" at bounding box center [499, 197] width 15 height 11
click at [503, 223] on textarea at bounding box center [559, 218] width 127 height 9
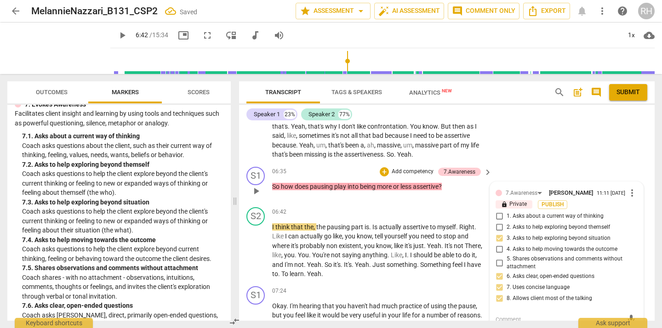
scroll to position [1806, 0]
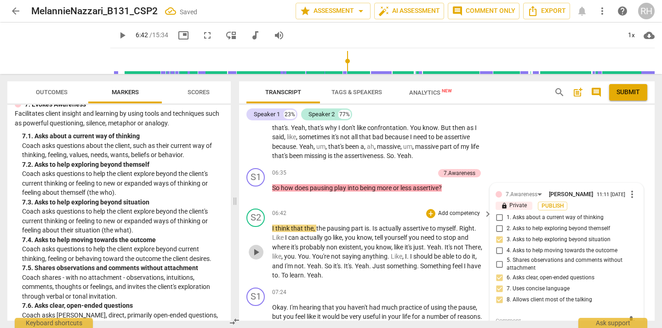
click at [255, 251] on span "play_arrow" at bounding box center [256, 252] width 11 height 11
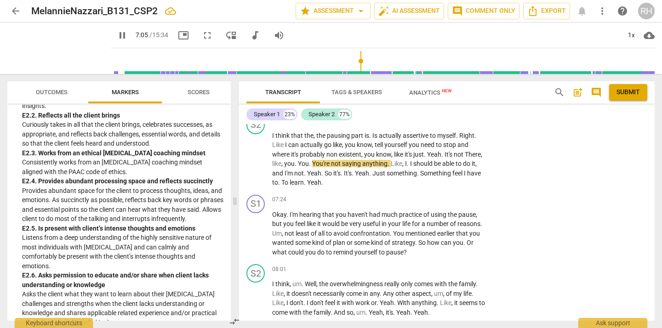
scroll to position [1915, 0]
click at [257, 159] on span "pause" at bounding box center [256, 159] width 11 height 11
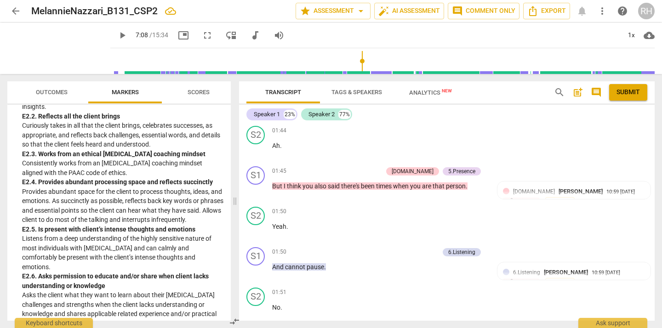
scroll to position [518, 0]
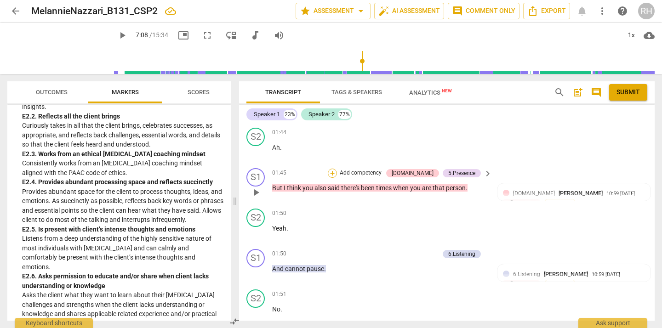
click at [337, 176] on div "+" at bounding box center [332, 173] width 9 height 9
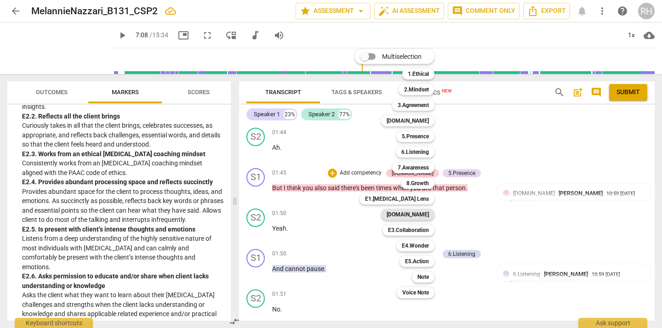
click at [412, 213] on b "[DOMAIN_NAME]" at bounding box center [408, 214] width 42 height 11
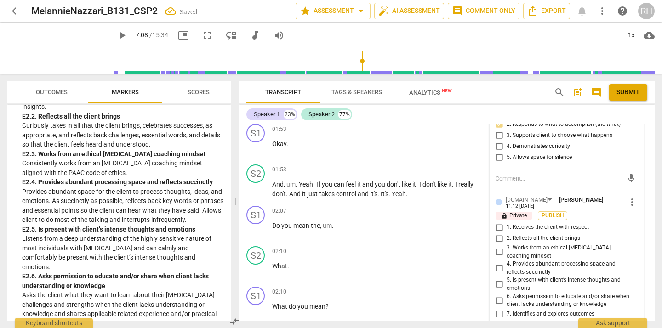
scroll to position [726, 0]
click at [498, 267] on input "4. Provides abundant processing space and reflects succinctly" at bounding box center [499, 268] width 15 height 11
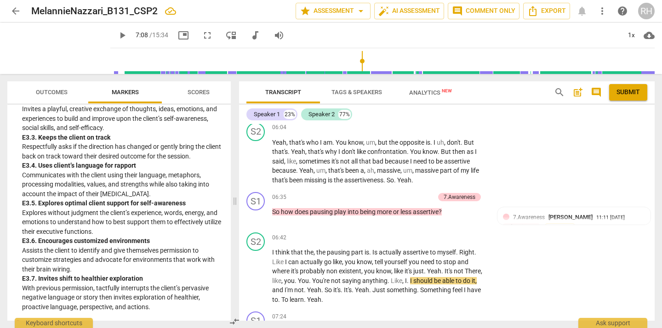
scroll to position [2359, 0]
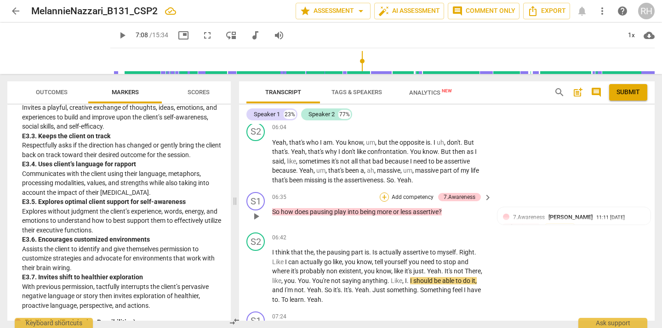
click at [383, 196] on div "+" at bounding box center [384, 197] width 9 height 9
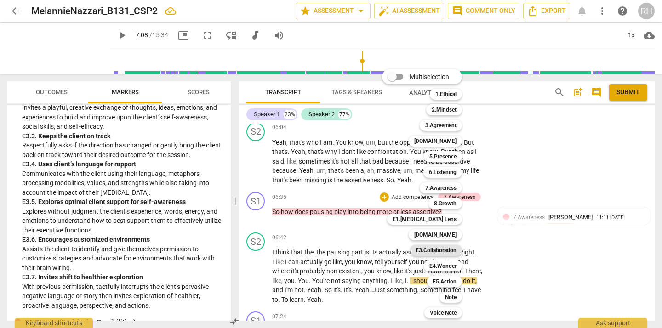
click at [441, 250] on b "E3.Collaboration" at bounding box center [436, 250] width 41 height 11
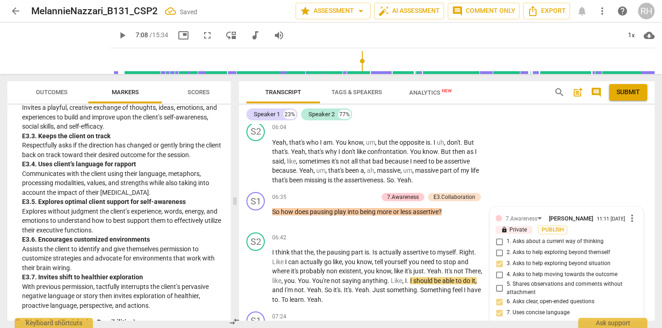
scroll to position [1908, 0]
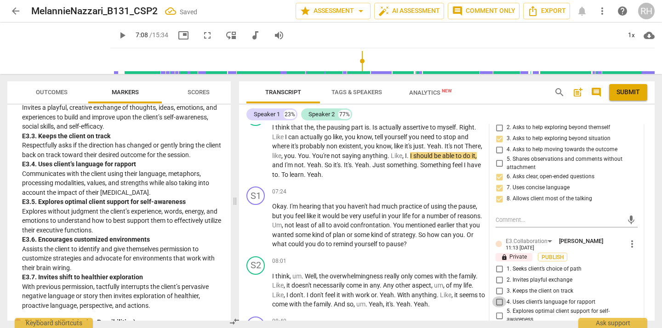
click at [498, 305] on input "4. Uses client’s language for rapport" at bounding box center [499, 302] width 15 height 11
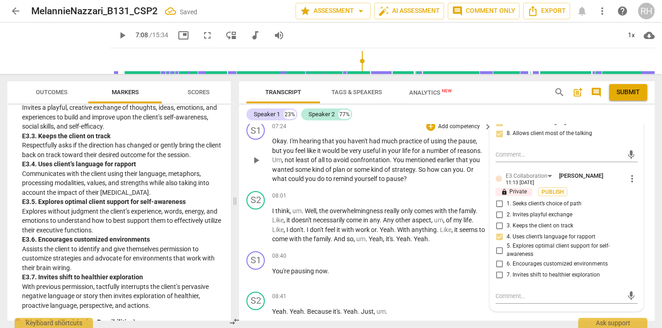
scroll to position [1975, 0]
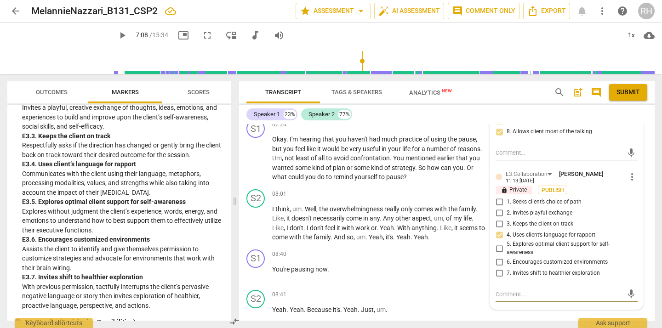
click at [501, 299] on textarea at bounding box center [559, 294] width 127 height 9
click at [628, 297] on span "send" at bounding box center [631, 294] width 10 height 10
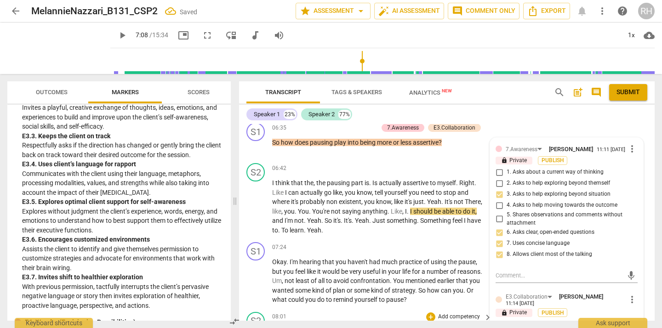
scroll to position [1851, 0]
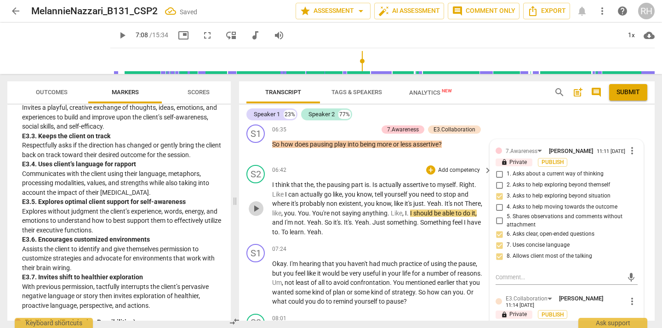
click at [256, 208] on span "play_arrow" at bounding box center [256, 208] width 11 height 11
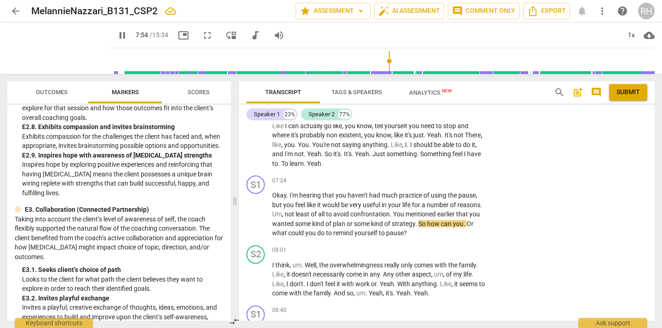
scroll to position [2155, 0]
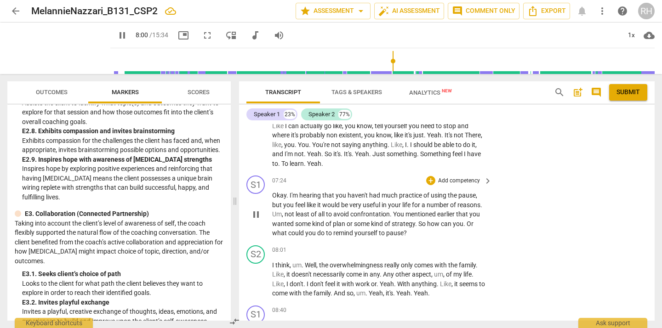
click at [258, 213] on span "pause" at bounding box center [256, 214] width 11 height 11
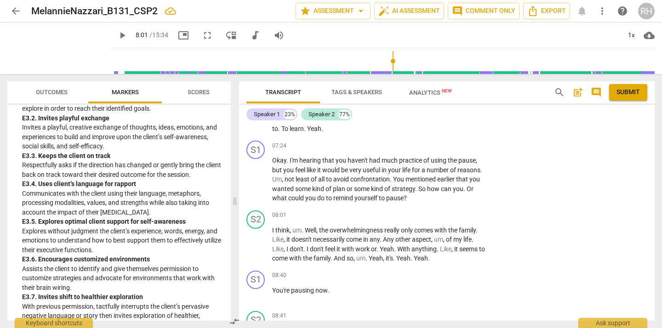
scroll to position [1957, 0]
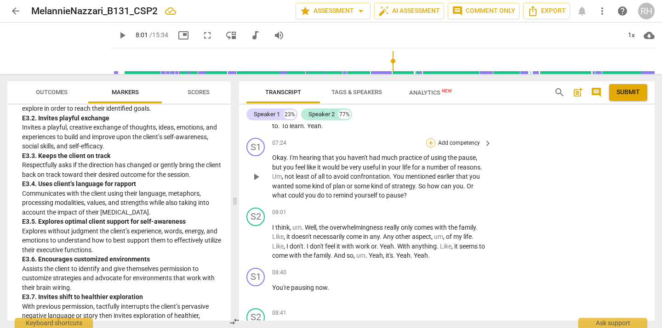
click at [430, 144] on div "+" at bounding box center [430, 142] width 9 height 9
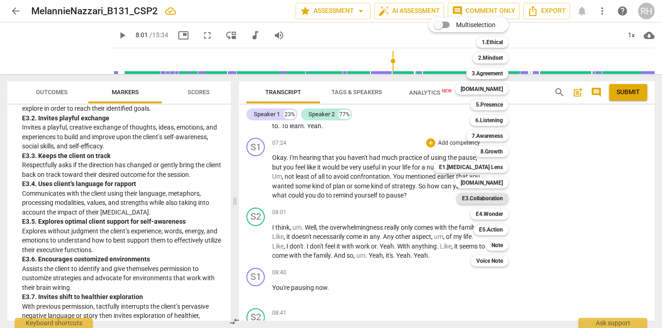
click at [497, 198] on b "E3.Collaboration" at bounding box center [482, 198] width 41 height 11
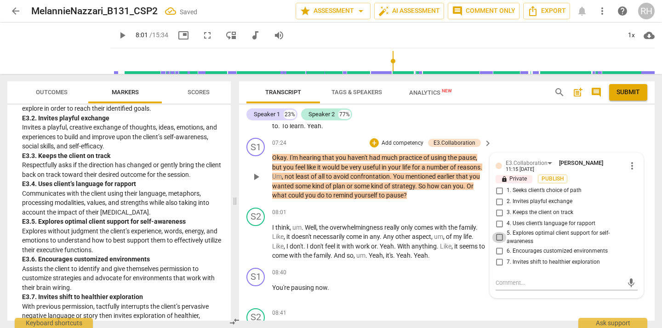
click at [499, 236] on input "5. Explores optimal client support for self-awareness" at bounding box center [499, 237] width 15 height 11
click at [499, 250] on input "6. Encourages customized environments" at bounding box center [499, 251] width 15 height 11
click at [258, 241] on span "play_arrow" at bounding box center [256, 241] width 11 height 11
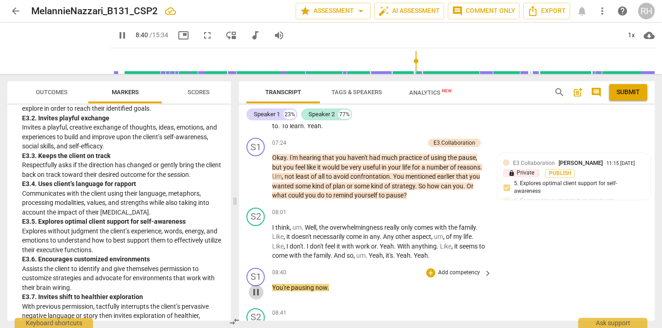
click at [258, 291] on span "pause" at bounding box center [256, 292] width 11 height 11
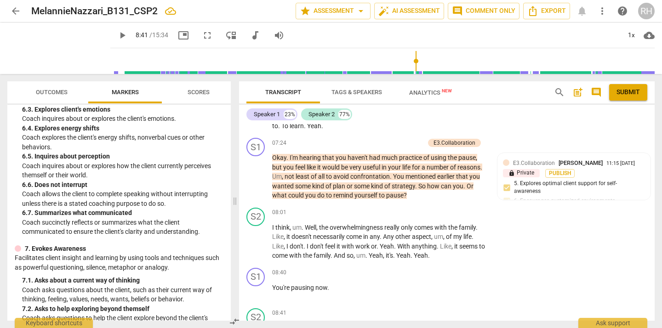
scroll to position [671, 0]
click at [432, 272] on div "+" at bounding box center [430, 273] width 9 height 9
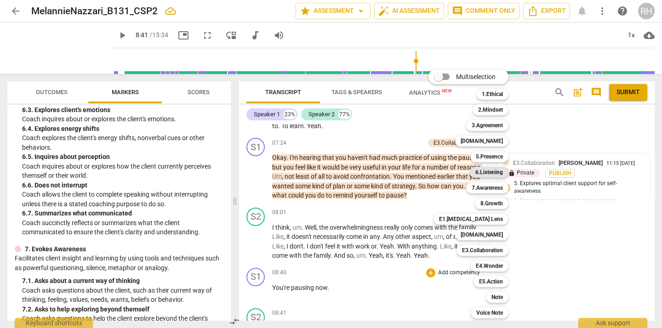
click at [496, 172] on b "6.Listening" at bounding box center [490, 172] width 28 height 11
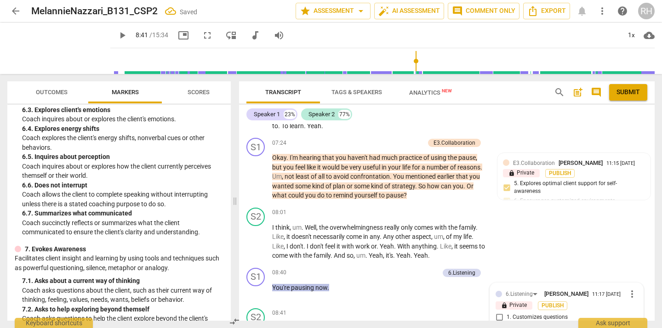
scroll to position [2142, 0]
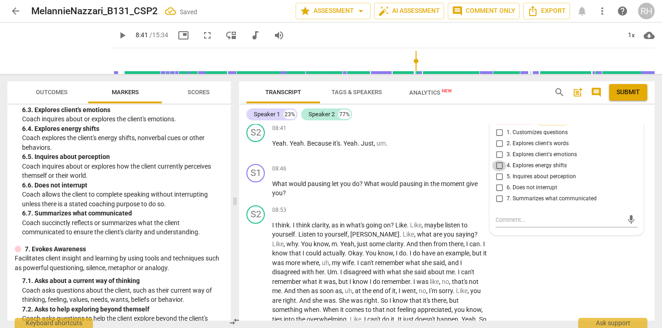
click at [499, 169] on input "4. Explores energy shifts" at bounding box center [499, 166] width 15 height 11
click at [499, 190] on input "6. Does not interrupt" at bounding box center [499, 188] width 15 height 11
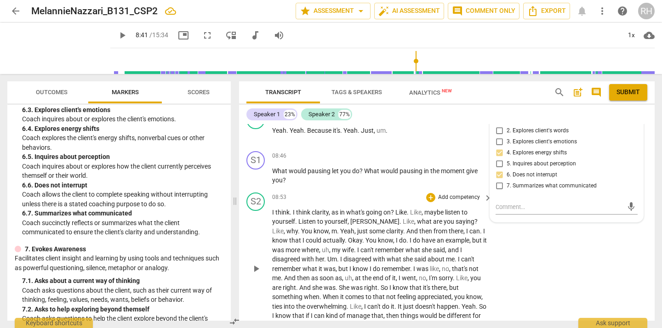
scroll to position [2156, 0]
click at [426, 196] on div "+" at bounding box center [430, 196] width 9 height 9
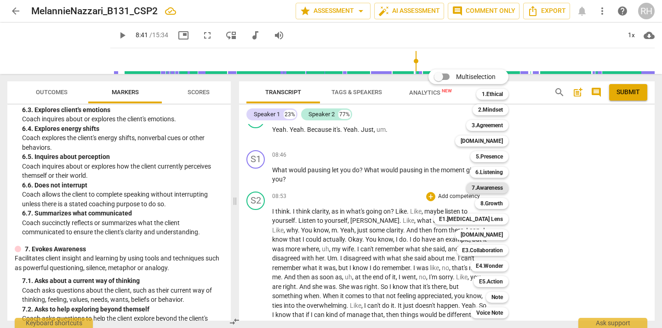
click at [495, 186] on b "7.Awareness" at bounding box center [487, 188] width 31 height 11
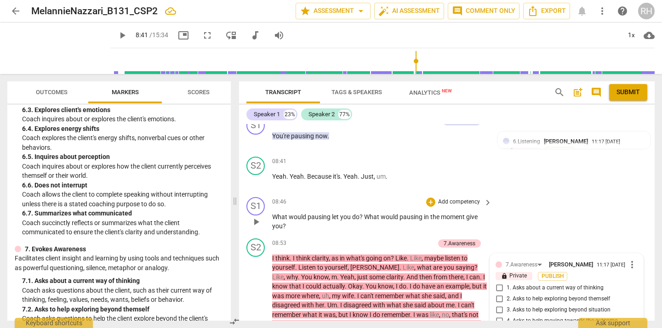
scroll to position [2095, 0]
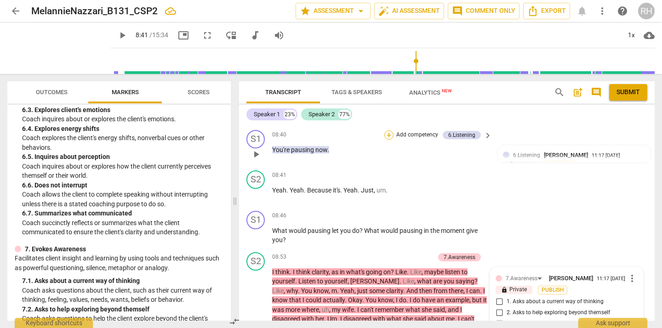
click at [391, 132] on div "+" at bounding box center [388, 135] width 9 height 9
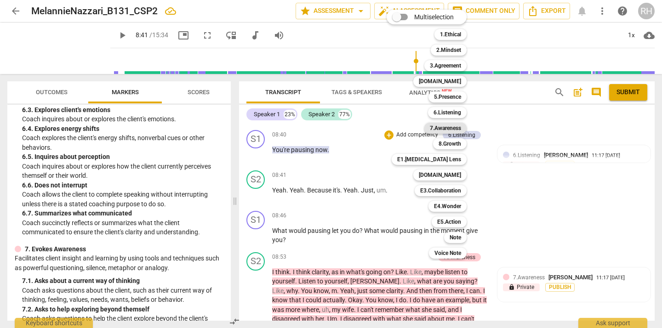
click at [450, 129] on b "7.Awareness" at bounding box center [445, 128] width 31 height 11
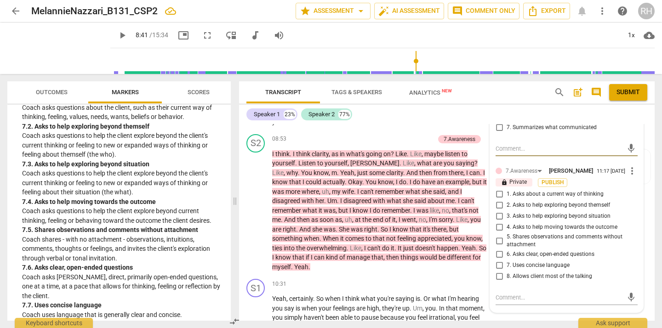
scroll to position [854, 0]
click at [498, 231] on input "4. Asks to help moving towards the outcome" at bounding box center [499, 227] width 15 height 11
click at [499, 247] on input "5. Shares observations and comments without attachment" at bounding box center [499, 240] width 15 height 11
click at [499, 258] on input "6. Asks clear, open-ended questions" at bounding box center [499, 254] width 15 height 11
click at [499, 271] on input "7. Uses concise language" at bounding box center [499, 265] width 15 height 11
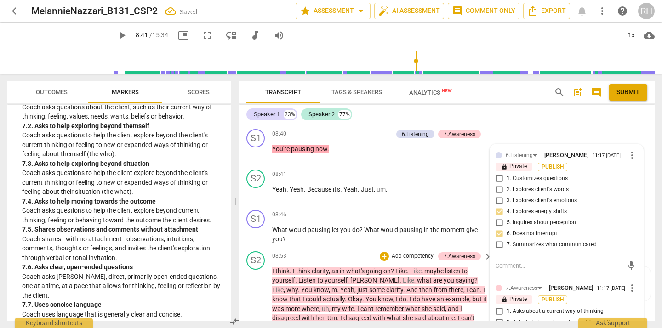
scroll to position [2095, 0]
click at [254, 194] on span "play_arrow" at bounding box center [256, 194] width 11 height 11
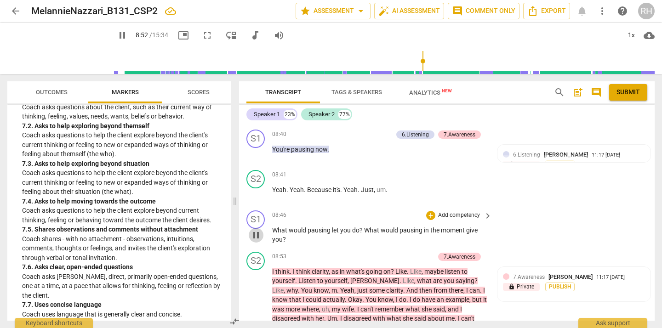
click at [256, 236] on span "pause" at bounding box center [256, 235] width 11 height 11
click at [431, 213] on div "+" at bounding box center [430, 215] width 9 height 9
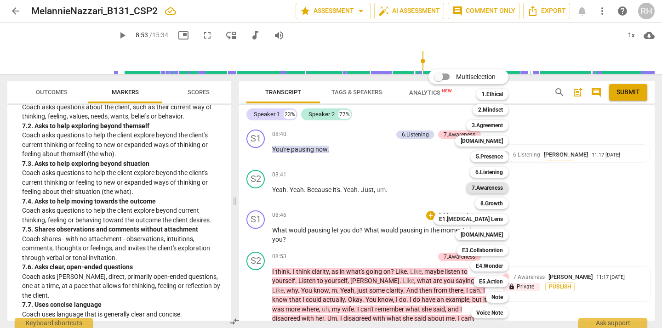
click at [485, 187] on b "7.Awareness" at bounding box center [487, 188] width 31 height 11
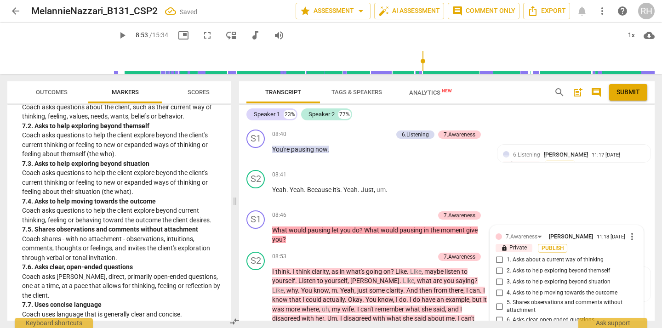
scroll to position [2239, 0]
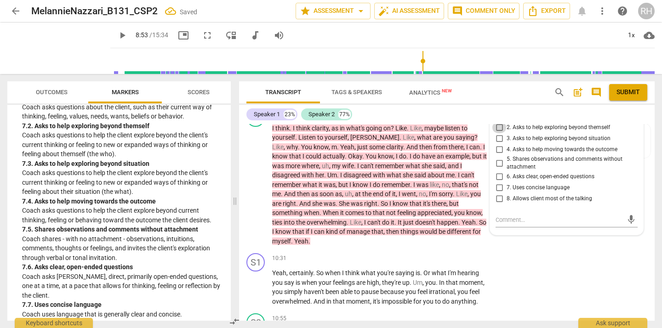
click at [499, 131] on input "2. Asks to help exploring beyond themself" at bounding box center [499, 127] width 15 height 11
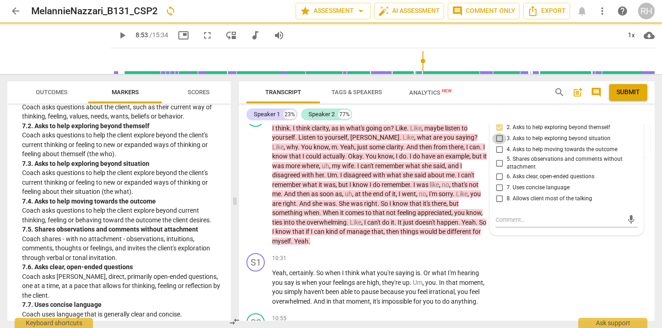
click at [498, 142] on input "3. Asks to help exploring beyond situation" at bounding box center [499, 138] width 15 height 11
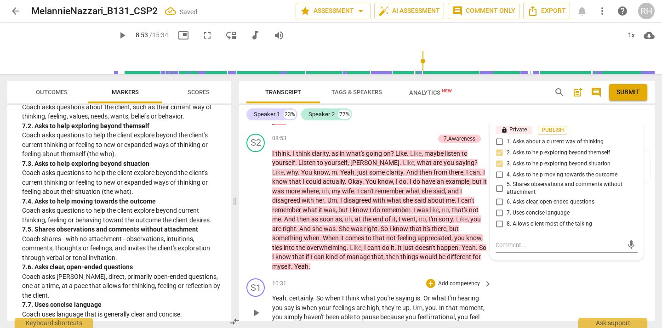
scroll to position [2209, 0]
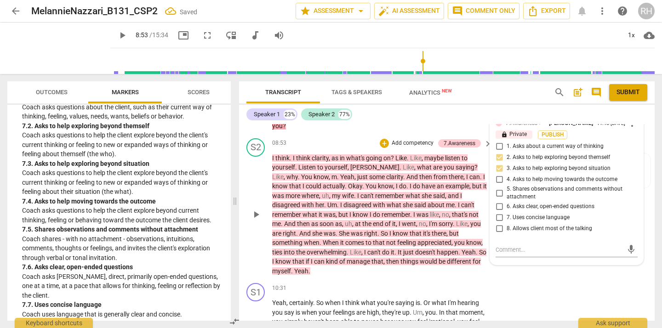
click at [258, 210] on span "play_arrow" at bounding box center [256, 214] width 11 height 11
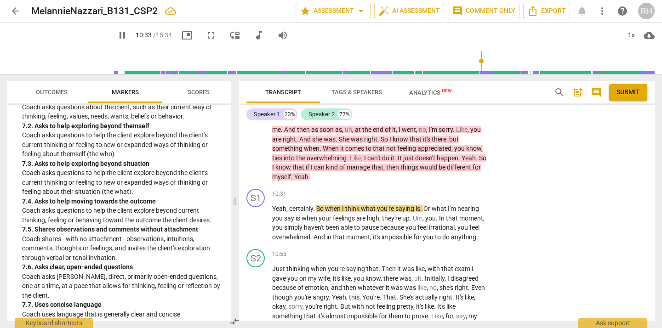
scroll to position [2304, 0]
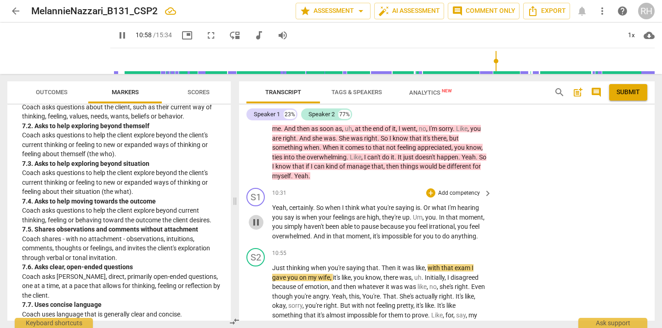
click at [255, 223] on span "pause" at bounding box center [256, 222] width 11 height 11
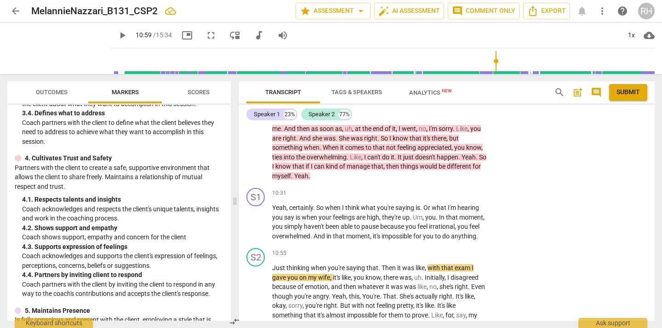
scroll to position [232, 0]
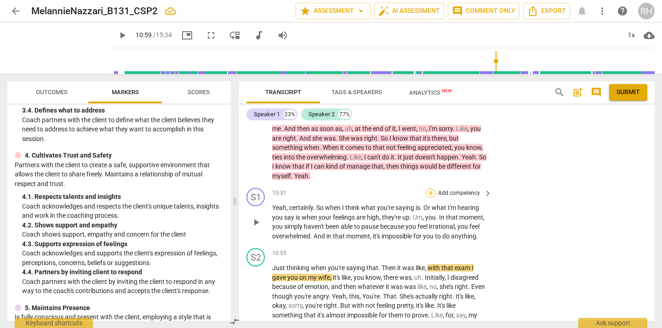
click at [430, 192] on div "+" at bounding box center [430, 193] width 9 height 9
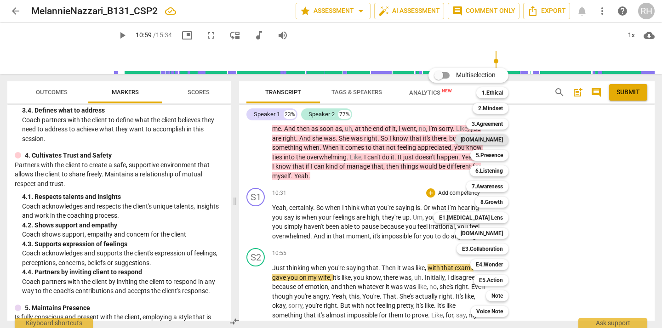
click at [500, 141] on b "[DOMAIN_NAME]" at bounding box center [482, 139] width 42 height 11
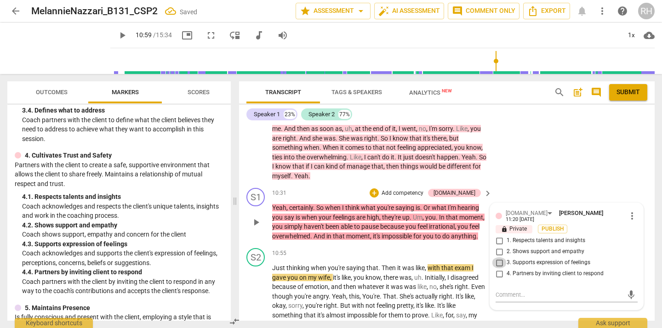
click at [499, 263] on input "3. Supports expression of feelings" at bounding box center [499, 263] width 15 height 11
click at [379, 190] on div "+" at bounding box center [374, 193] width 9 height 9
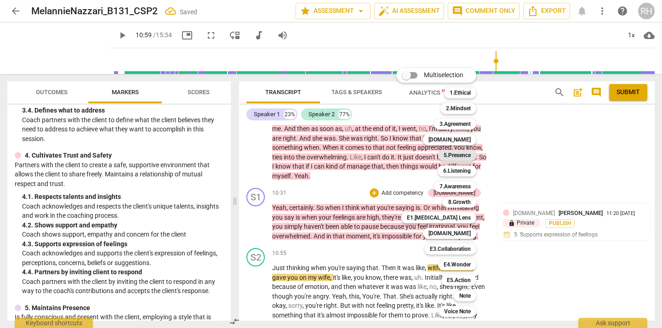
click at [461, 155] on b "5.Presence" at bounding box center [457, 155] width 27 height 11
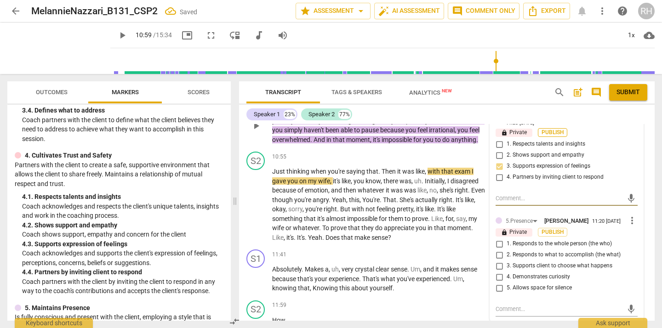
scroll to position [2400, 0]
click at [499, 248] on input "1. Responds to the whole person (the who)" at bounding box center [499, 245] width 15 height 11
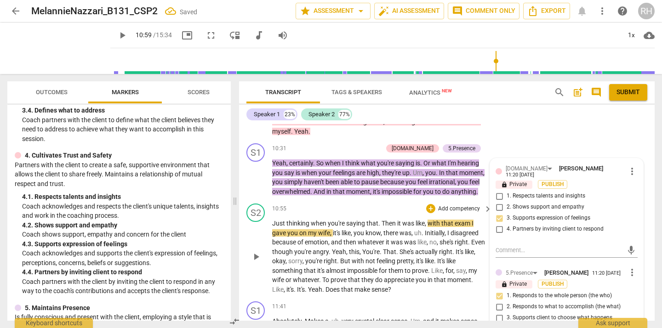
scroll to position [2349, 0]
click at [337, 146] on div "+" at bounding box center [332, 147] width 9 height 9
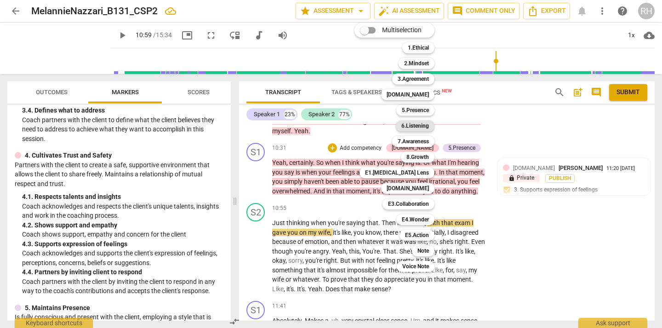
click at [418, 126] on b "6.Listening" at bounding box center [415, 125] width 28 height 11
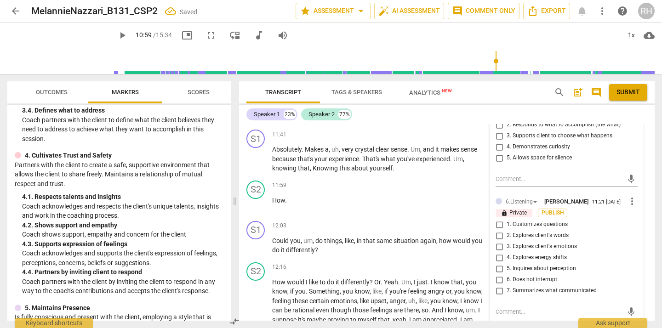
scroll to position [2534, 0]
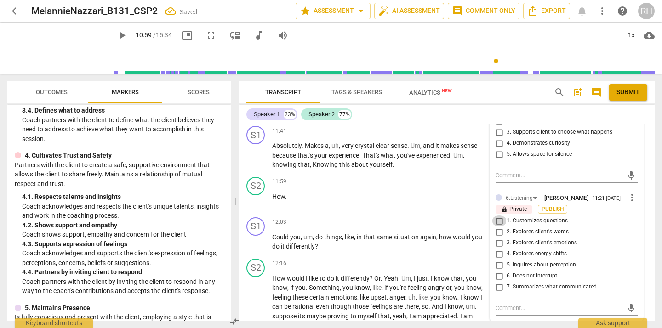
click at [499, 227] on input "1. Customizes questions" at bounding box center [499, 221] width 15 height 11
click at [499, 249] on input "3. Explores client's emotions" at bounding box center [499, 243] width 15 height 11
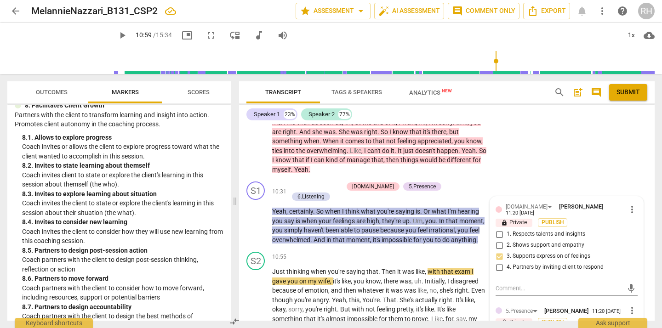
scroll to position [1099, 0]
click at [298, 183] on div "+" at bounding box center [292, 186] width 9 height 9
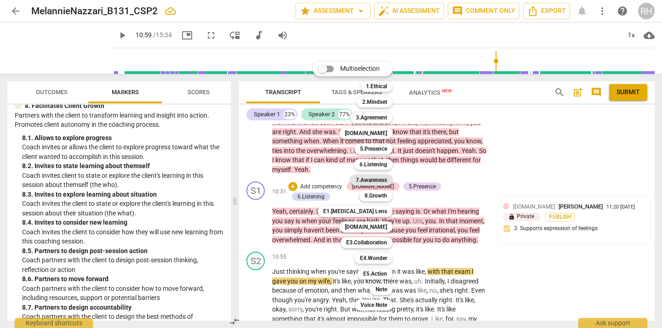
click at [373, 179] on b "7.Awareness" at bounding box center [371, 180] width 31 height 11
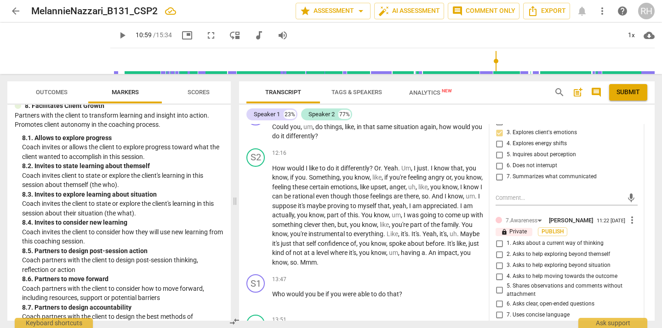
scroll to position [2647, 0]
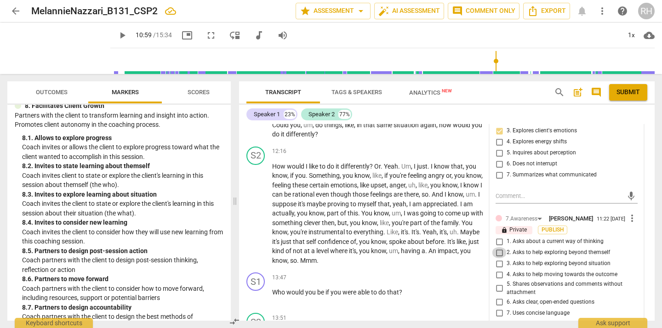
click at [494, 258] on input "2. Asks to help exploring beyond themself" at bounding box center [499, 252] width 15 height 11
click at [498, 258] on input "2. Asks to help exploring beyond themself" at bounding box center [499, 252] width 15 height 11
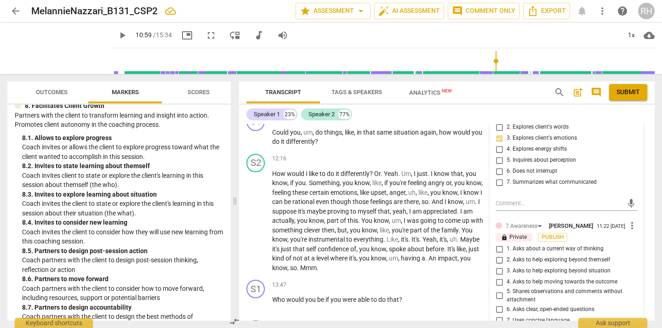
scroll to position [2640, 0]
click at [500, 276] on input "3. Asks to help exploring beyond situation" at bounding box center [499, 270] width 15 height 11
click at [500, 287] on input "4. Asks to help moving towards the outcome" at bounding box center [499, 281] width 15 height 11
click at [500, 301] on input "5. Shares observations and comments without attachment" at bounding box center [499, 295] width 15 height 11
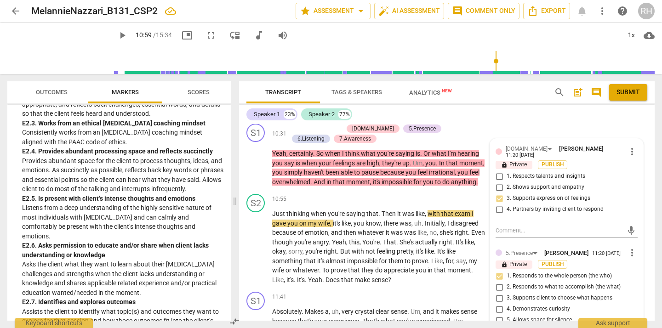
scroll to position [2362, 0]
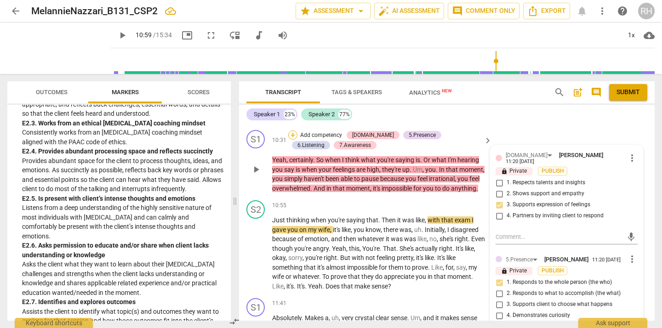
click at [294, 132] on div "+" at bounding box center [292, 135] width 9 height 9
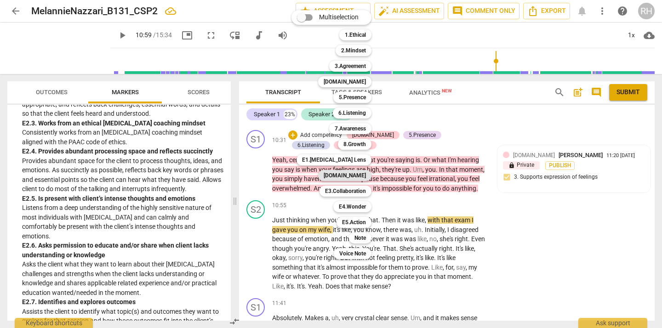
click at [358, 174] on b "[DOMAIN_NAME]" at bounding box center [345, 175] width 42 height 11
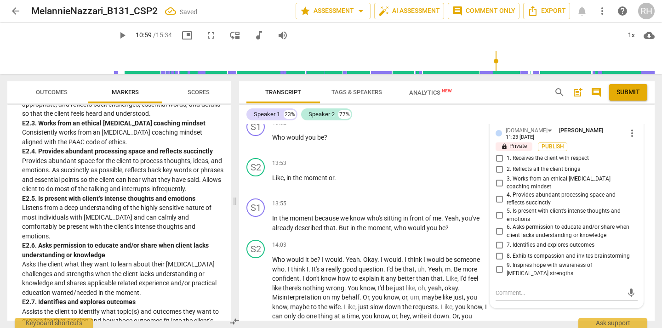
scroll to position [2887, 0]
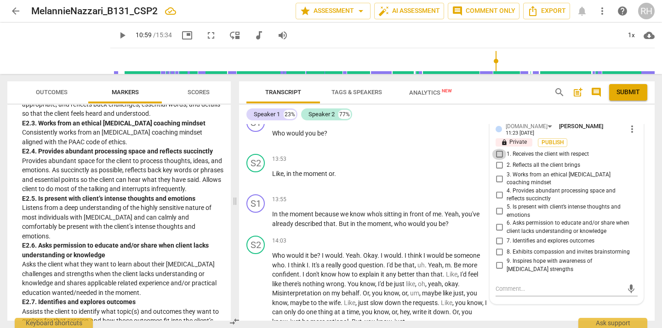
click at [498, 160] on input "1. Receives the client with respect" at bounding box center [499, 154] width 15 height 11
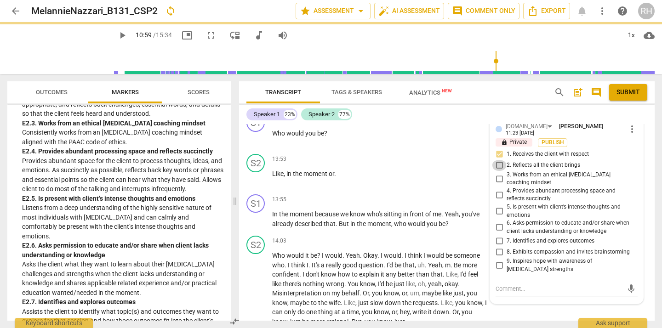
click at [497, 171] on input "2. Reflects all the client brings" at bounding box center [499, 165] width 15 height 11
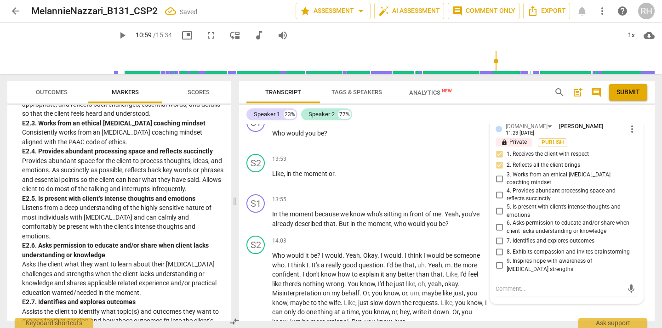
click at [500, 216] on input "5. Is present with client’s intense thoughts and emotions" at bounding box center [499, 211] width 15 height 11
click at [500, 257] on input "8. Exhibits compassion and invites brainstorming" at bounding box center [499, 252] width 15 height 11
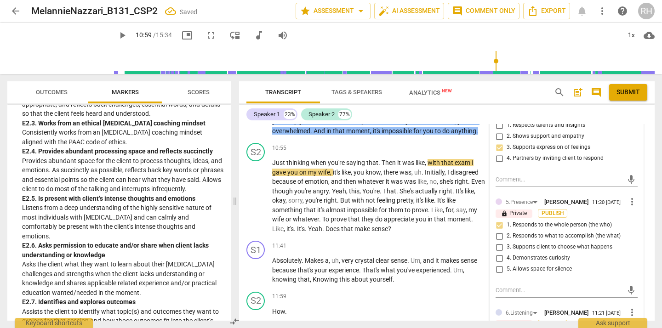
scroll to position [2425, 0]
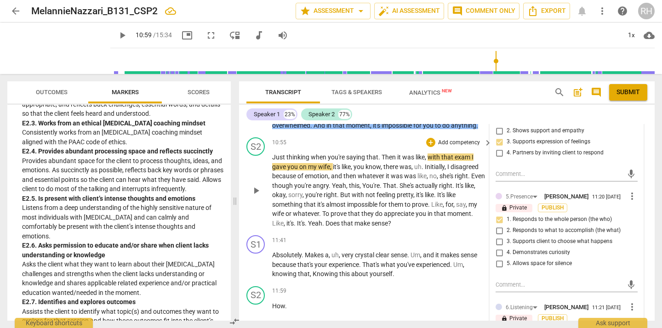
click at [254, 191] on span "play_arrow" at bounding box center [256, 190] width 11 height 11
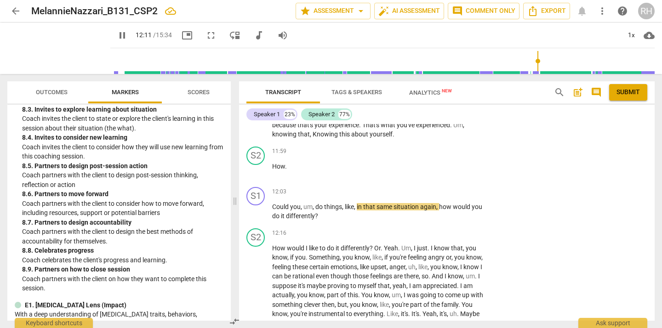
scroll to position [1182, 0]
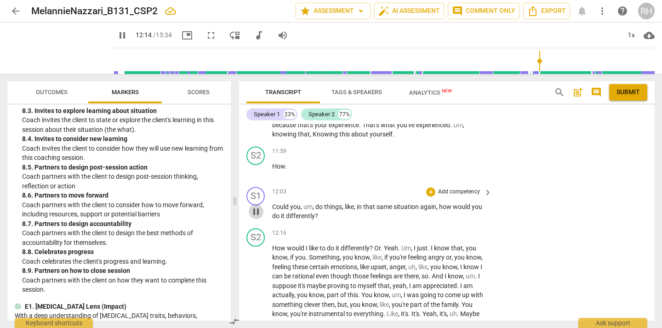
click at [259, 214] on span "pause" at bounding box center [256, 211] width 11 height 11
click at [430, 192] on div "+" at bounding box center [430, 192] width 9 height 9
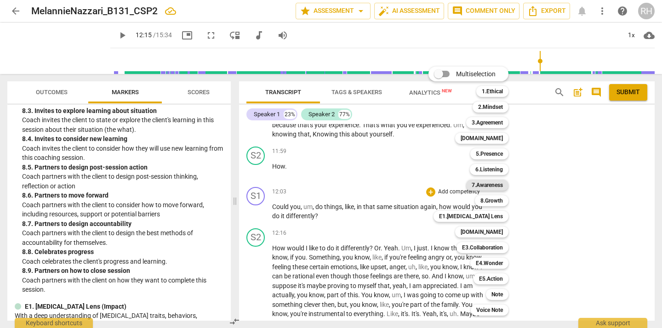
click at [479, 188] on b "7.Awareness" at bounding box center [487, 185] width 31 height 11
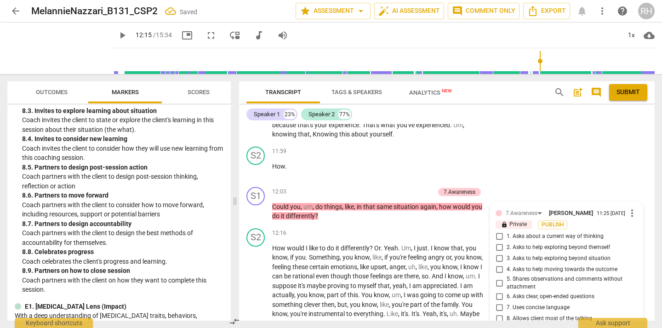
scroll to position [2685, 0]
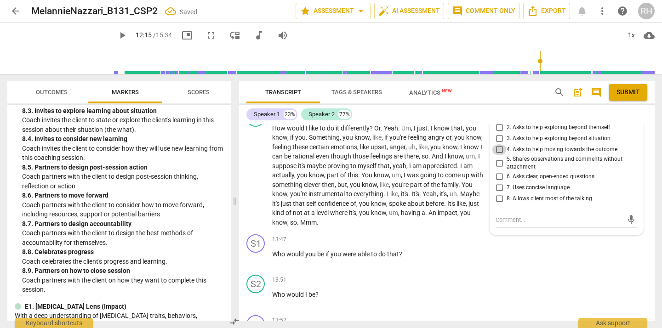
click at [498, 152] on input "4. Asks to help moving towards the outcome" at bounding box center [499, 149] width 15 height 11
click at [498, 177] on input "6. Asks clear, open-ended questions" at bounding box center [499, 177] width 15 height 11
click at [498, 189] on input "7. Uses concise language" at bounding box center [499, 188] width 15 height 11
click at [497, 201] on input "8. Allows client most of the talking" at bounding box center [499, 199] width 15 height 11
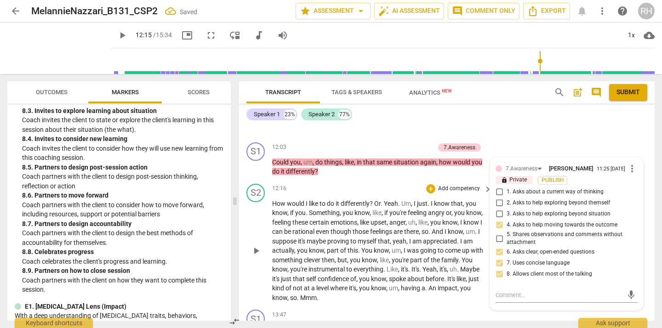
scroll to position [2596, 0]
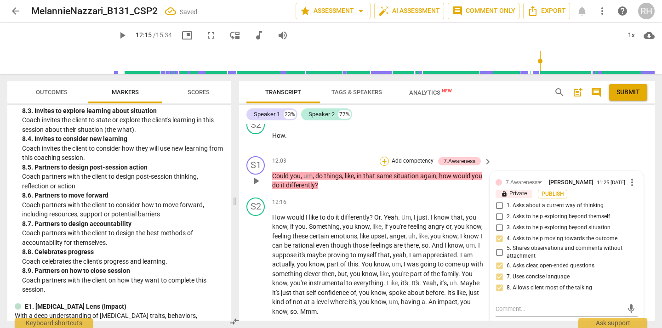
click at [384, 159] on div "+" at bounding box center [384, 161] width 9 height 9
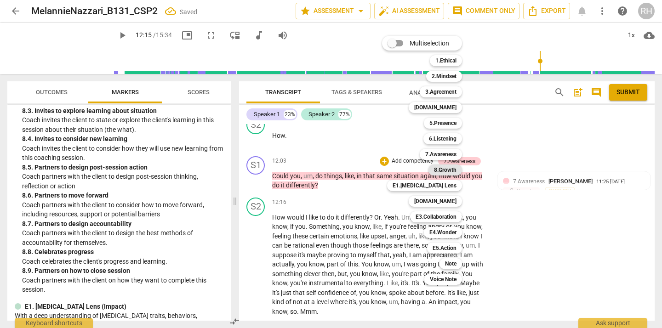
click at [445, 170] on b "8.Growth" at bounding box center [445, 170] width 23 height 11
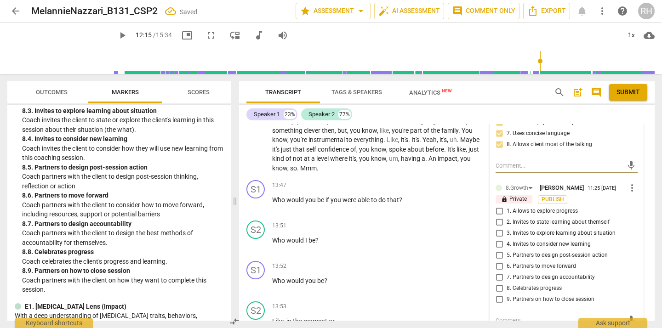
scroll to position [2742, 0]
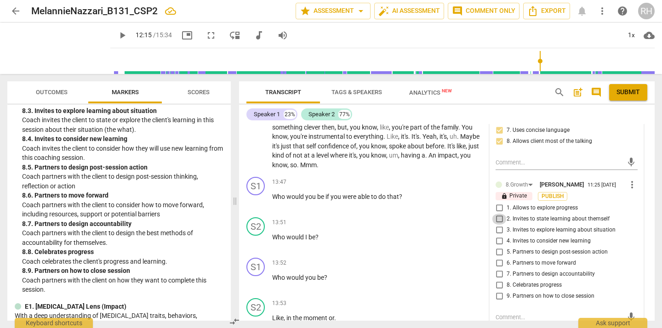
click at [498, 224] on input "2. Invites to state learning about themself" at bounding box center [499, 219] width 15 height 11
click at [498, 247] on input "4. Invites to consider new learning" at bounding box center [499, 241] width 15 height 11
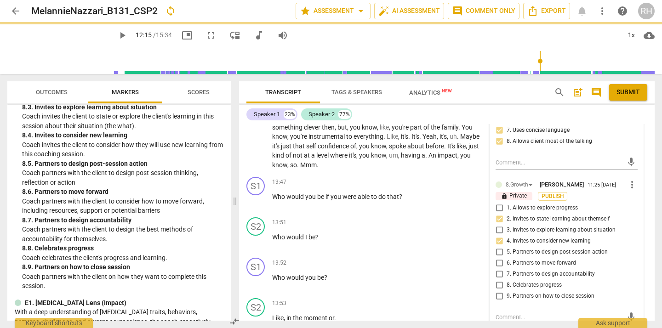
scroll to position [1192, 0]
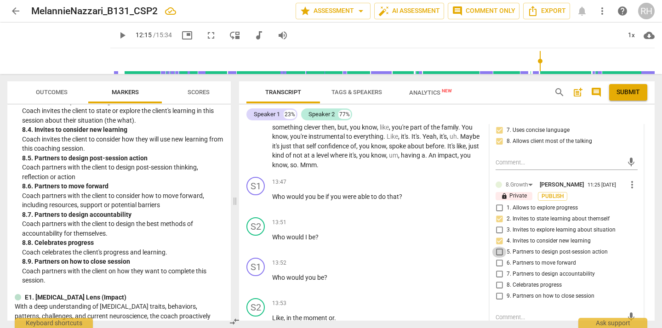
click at [499, 258] on input "5. Partners to design post-session action" at bounding box center [499, 252] width 15 height 11
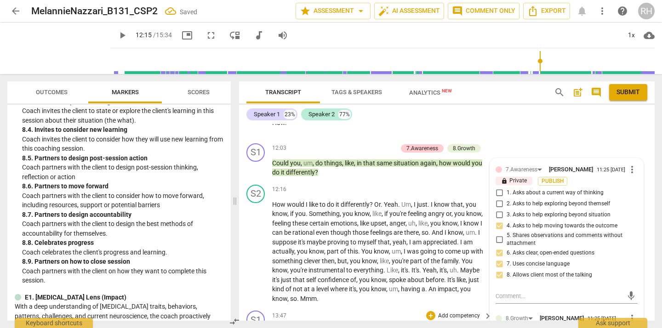
scroll to position [2607, 0]
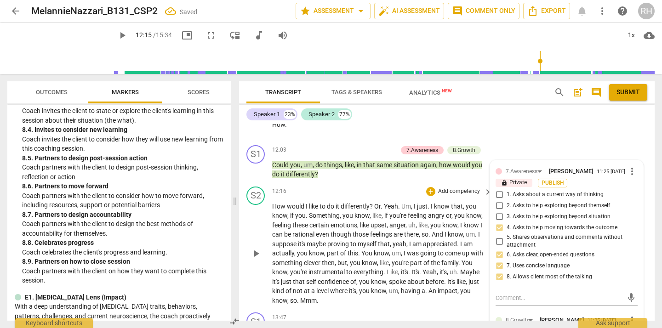
click at [256, 254] on span "play_arrow" at bounding box center [256, 253] width 11 height 11
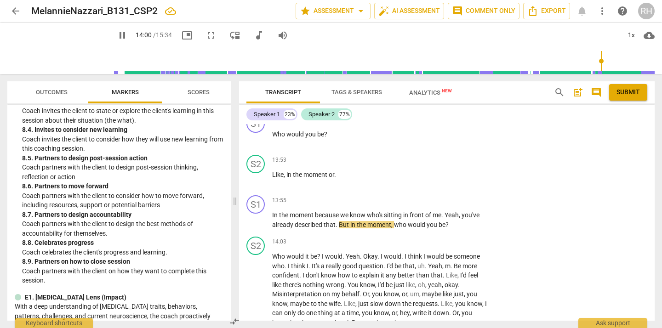
scroll to position [2885, 0]
click at [256, 220] on span "pause" at bounding box center [256, 220] width 11 height 11
click at [429, 201] on div "+" at bounding box center [430, 200] width 9 height 9
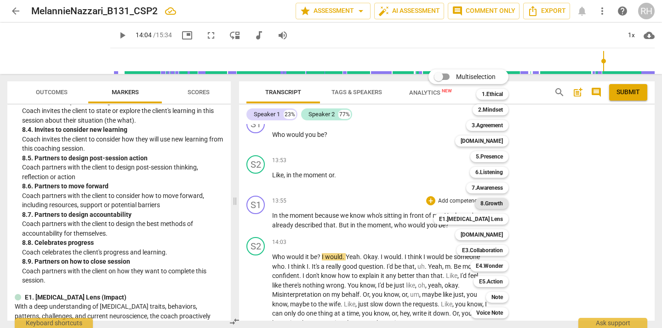
click at [487, 204] on b "8.Growth" at bounding box center [492, 203] width 23 height 11
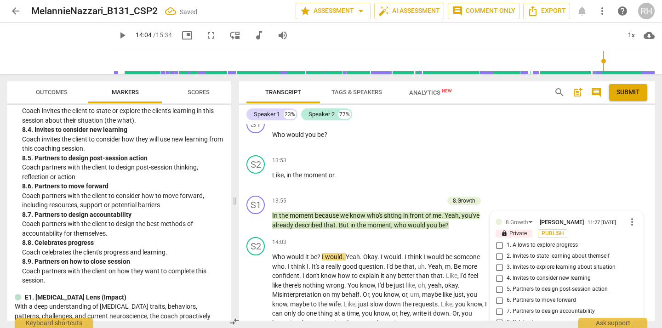
scroll to position [2999, 0]
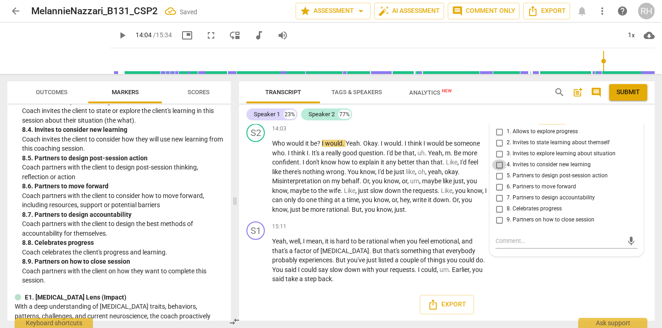
click at [499, 169] on input "4. Invites to consider new learning" at bounding box center [499, 165] width 15 height 11
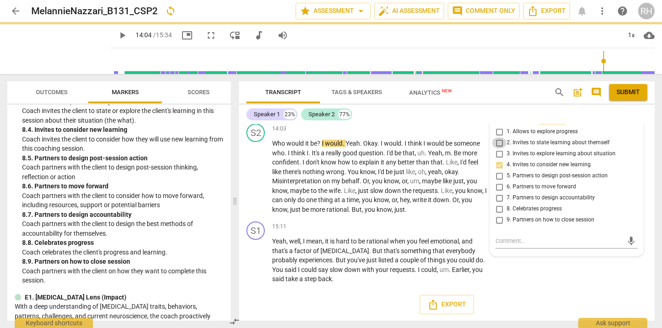
click at [499, 145] on input "2. Invites to state learning about themself" at bounding box center [499, 143] width 15 height 11
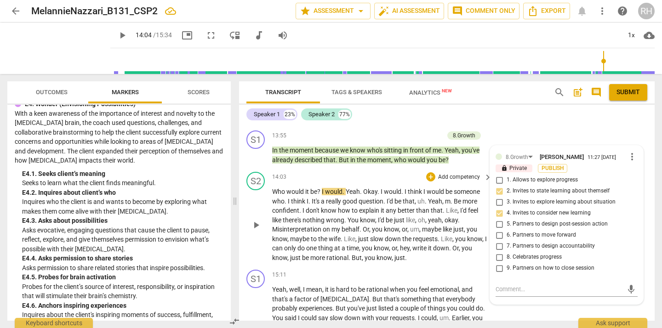
scroll to position [2941, 0]
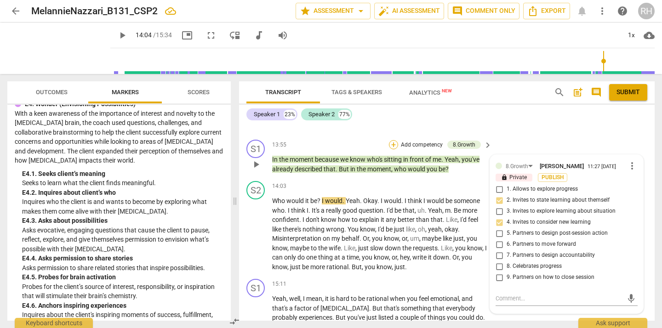
click at [394, 143] on div "+" at bounding box center [393, 144] width 9 height 9
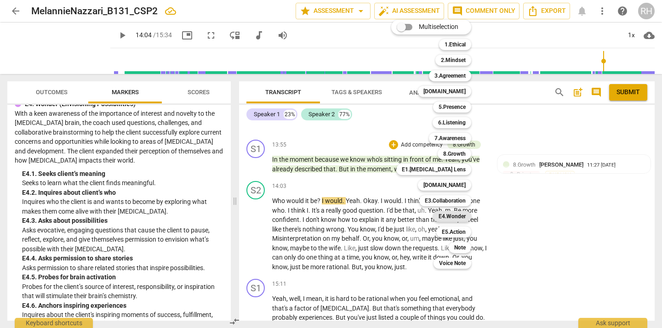
click at [453, 216] on b "E4.Wonder" at bounding box center [452, 216] width 27 height 11
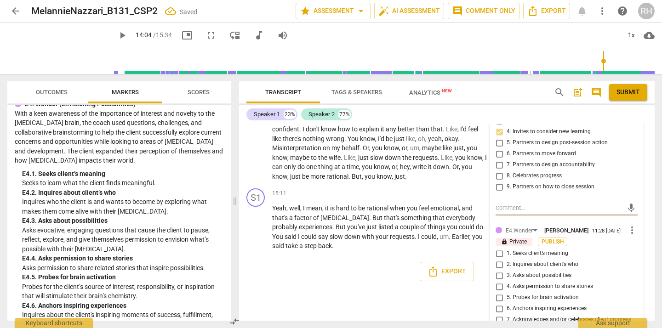
scroll to position [3073, 0]
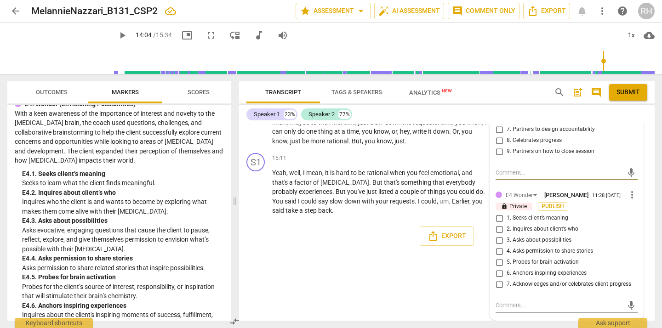
click at [498, 241] on input "3. Asks about possibilities" at bounding box center [499, 240] width 15 height 11
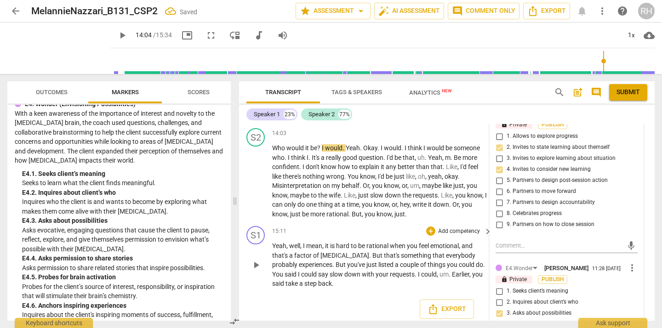
scroll to position [2977, 0]
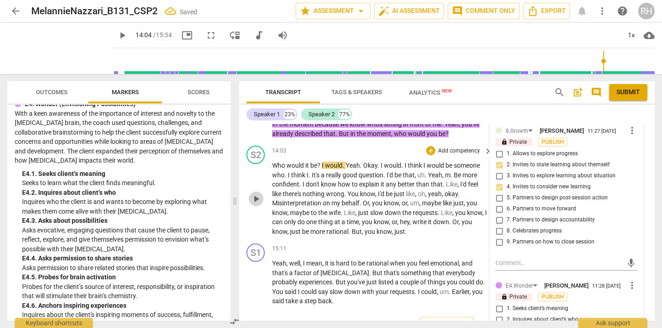
click at [257, 197] on span "play_arrow" at bounding box center [256, 199] width 11 height 11
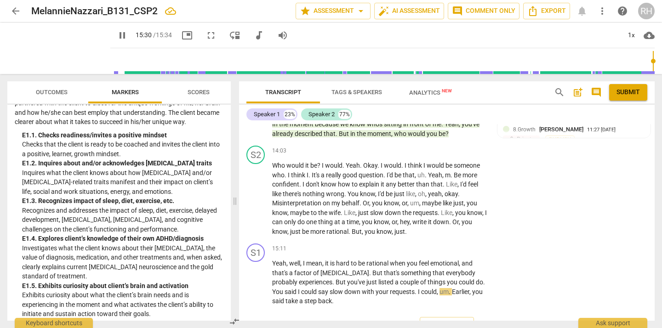
scroll to position [1413, 0]
click at [431, 247] on div "+" at bounding box center [430, 248] width 9 height 9
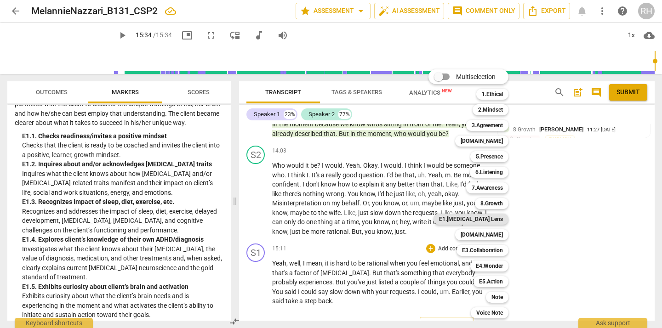
click at [496, 220] on b "E1.[MEDICAL_DATA] Lens" at bounding box center [471, 219] width 64 height 11
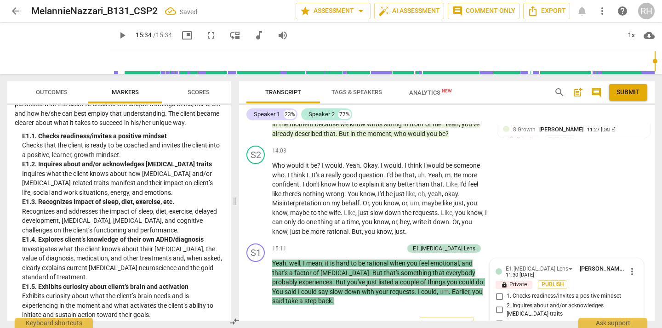
scroll to position [3113, 0]
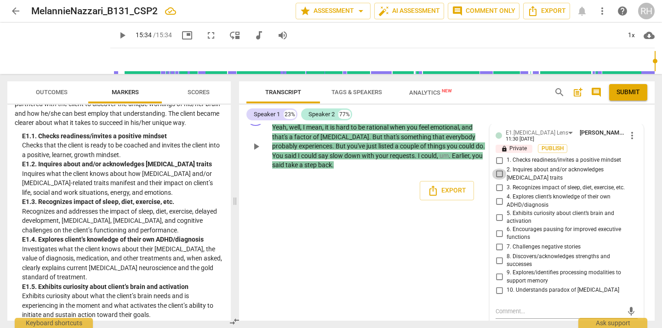
click at [499, 172] on input "2. Inquires about and/or acknowledges [MEDICAL_DATA] traits" at bounding box center [499, 174] width 15 height 11
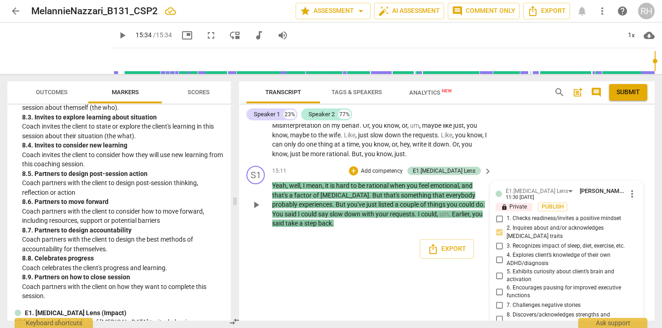
scroll to position [3054, 0]
click at [358, 171] on div "+" at bounding box center [353, 171] width 9 height 9
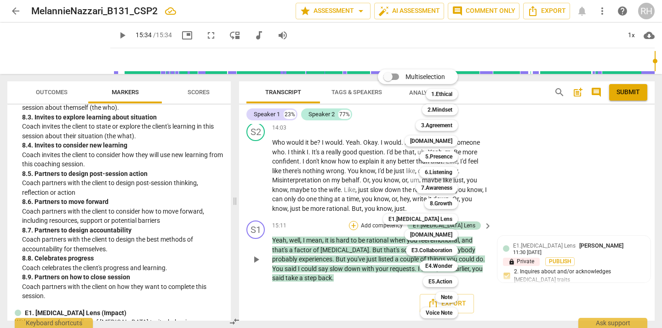
scroll to position [2999, 0]
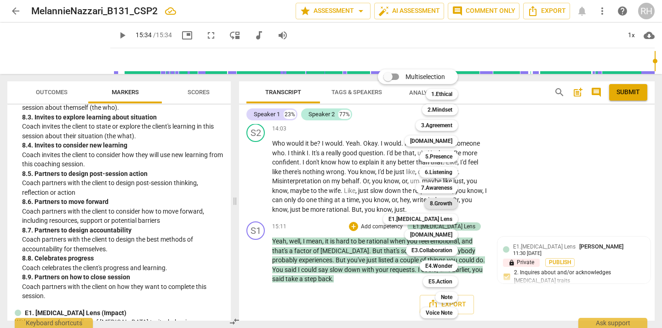
click at [445, 203] on b "8.Growth" at bounding box center [441, 203] width 23 height 11
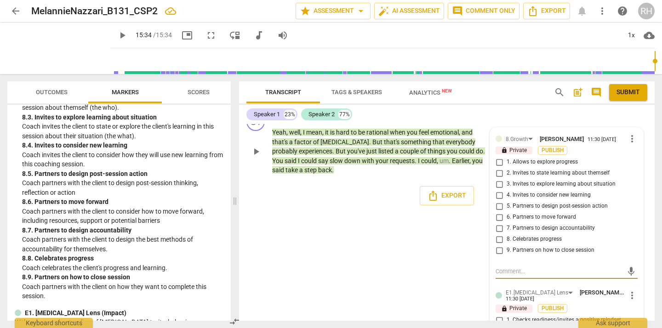
scroll to position [3105, 0]
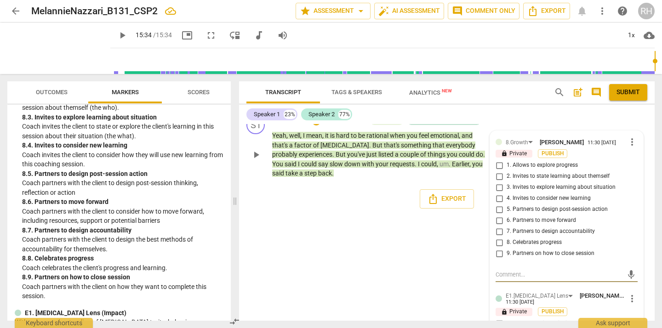
click at [498, 167] on input "1. Allows to explore progress" at bounding box center [499, 165] width 15 height 11
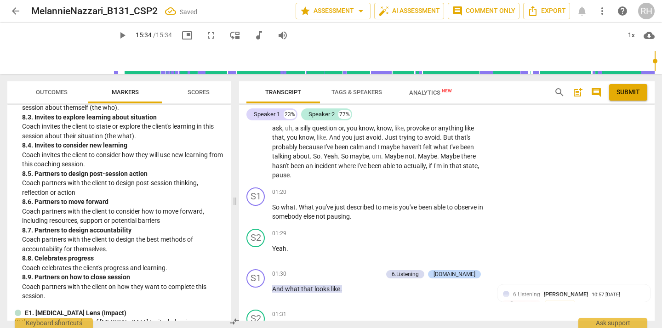
scroll to position [0, 0]
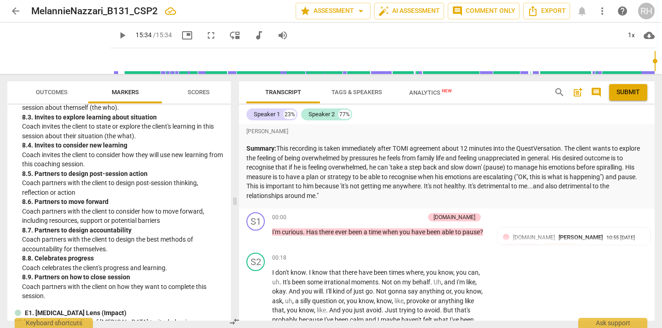
click at [596, 90] on span "comment" at bounding box center [596, 92] width 11 height 11
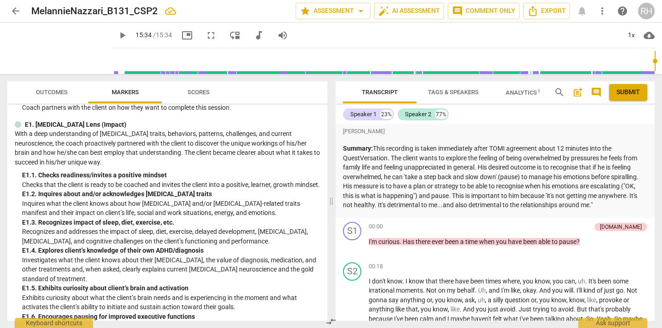
scroll to position [1044, 0]
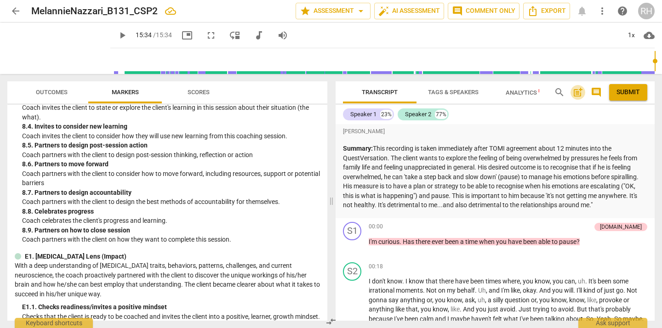
click at [578, 95] on span "post_add" at bounding box center [578, 92] width 11 height 11
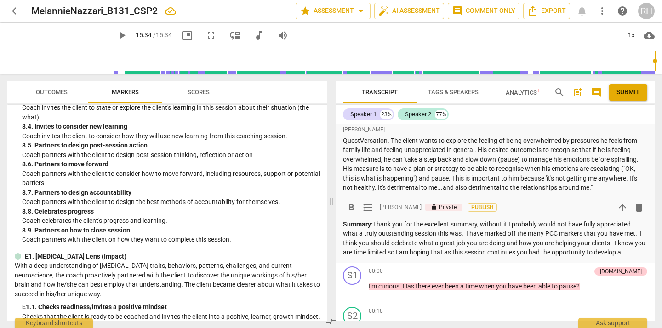
scroll to position [19, 0]
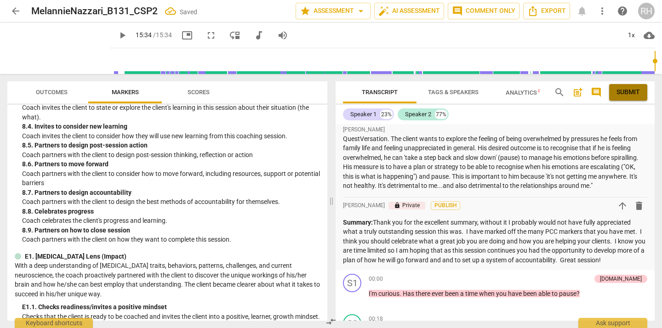
click at [627, 92] on span "Submit" at bounding box center [628, 92] width 23 height 9
click at [15, 12] on span "arrow_back" at bounding box center [15, 11] width 11 height 11
